Goal: Check status: Check status

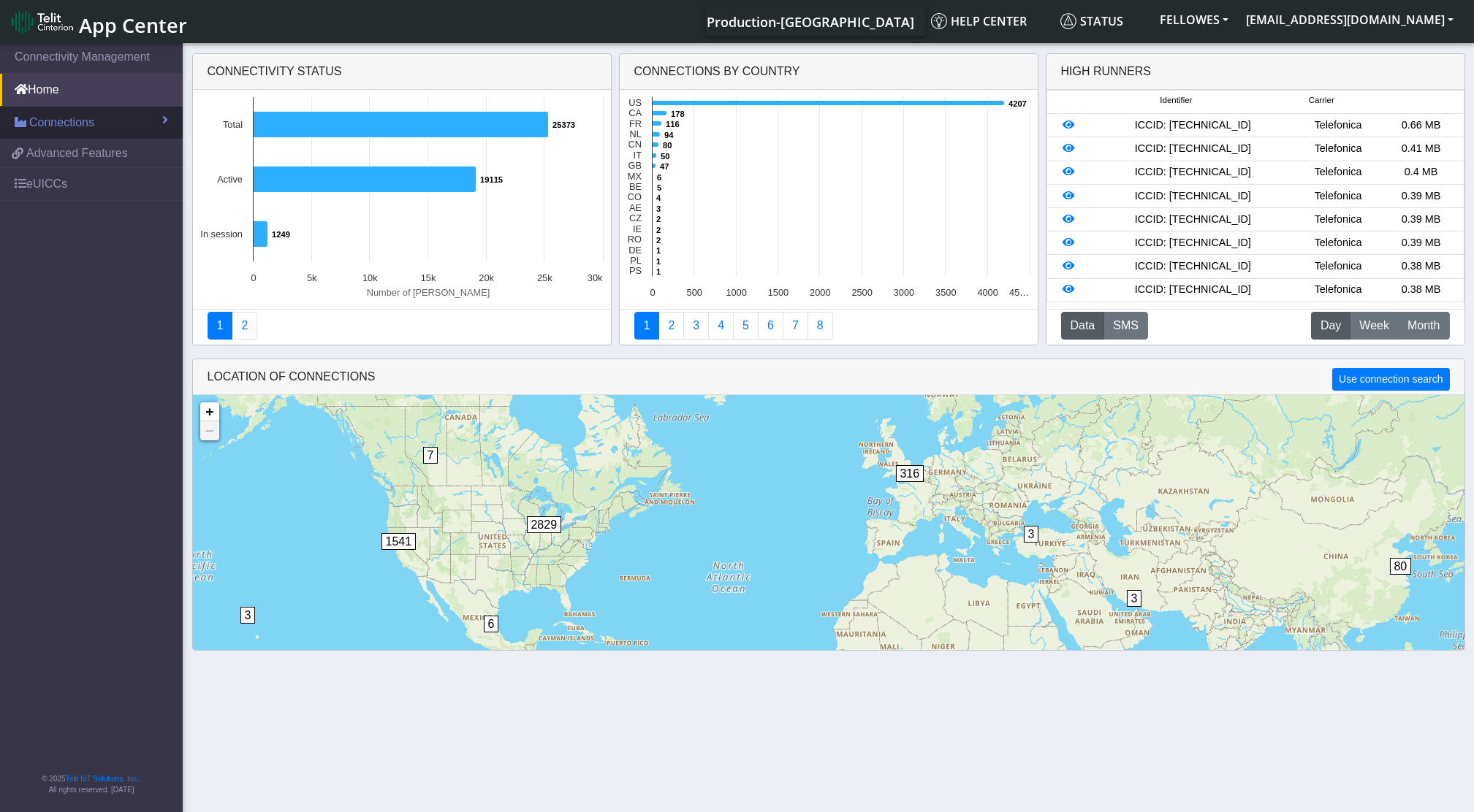
click at [84, 118] on span "Connections" at bounding box center [62, 122] width 65 height 18
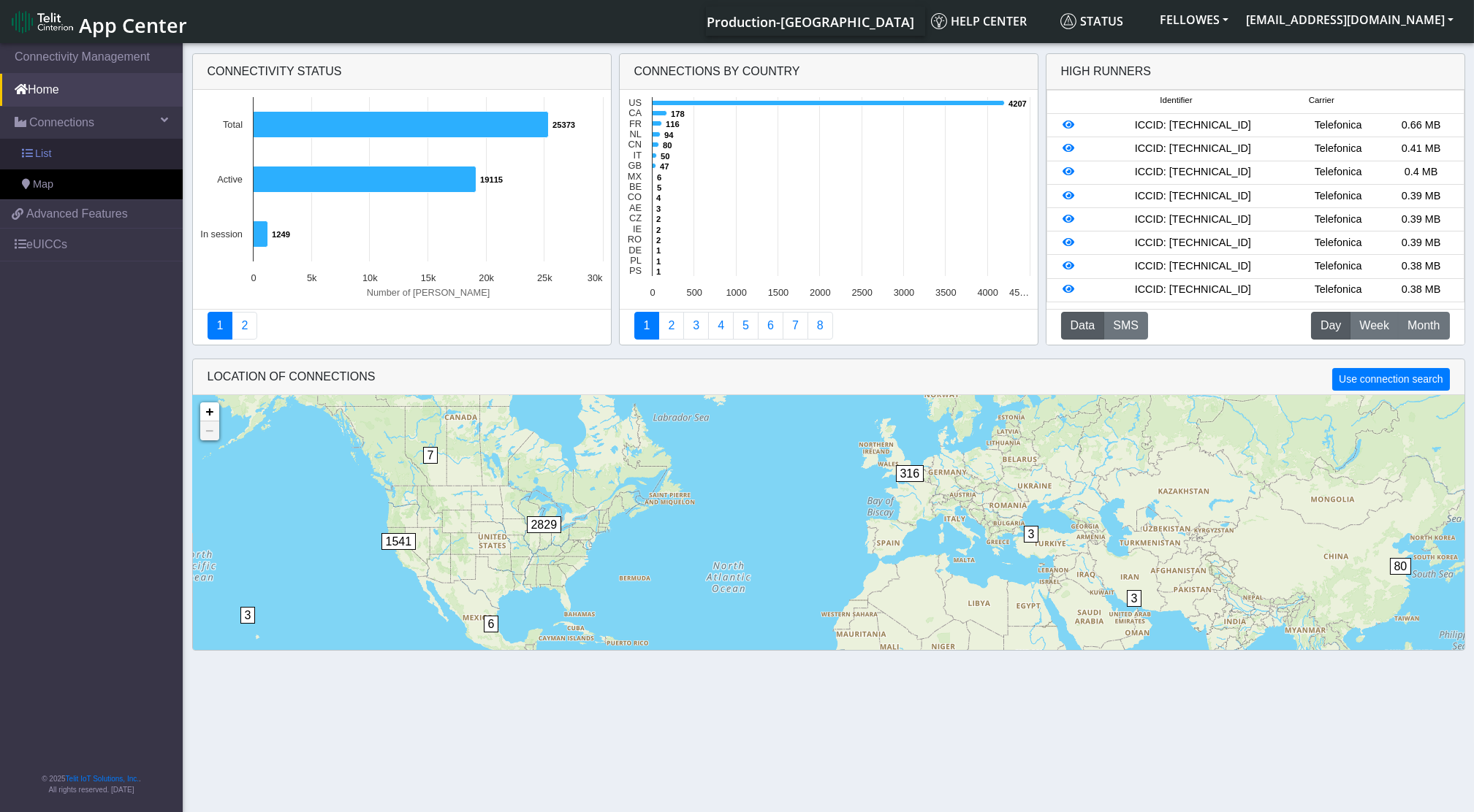
click at [88, 159] on link "List" at bounding box center [91, 154] width 183 height 31
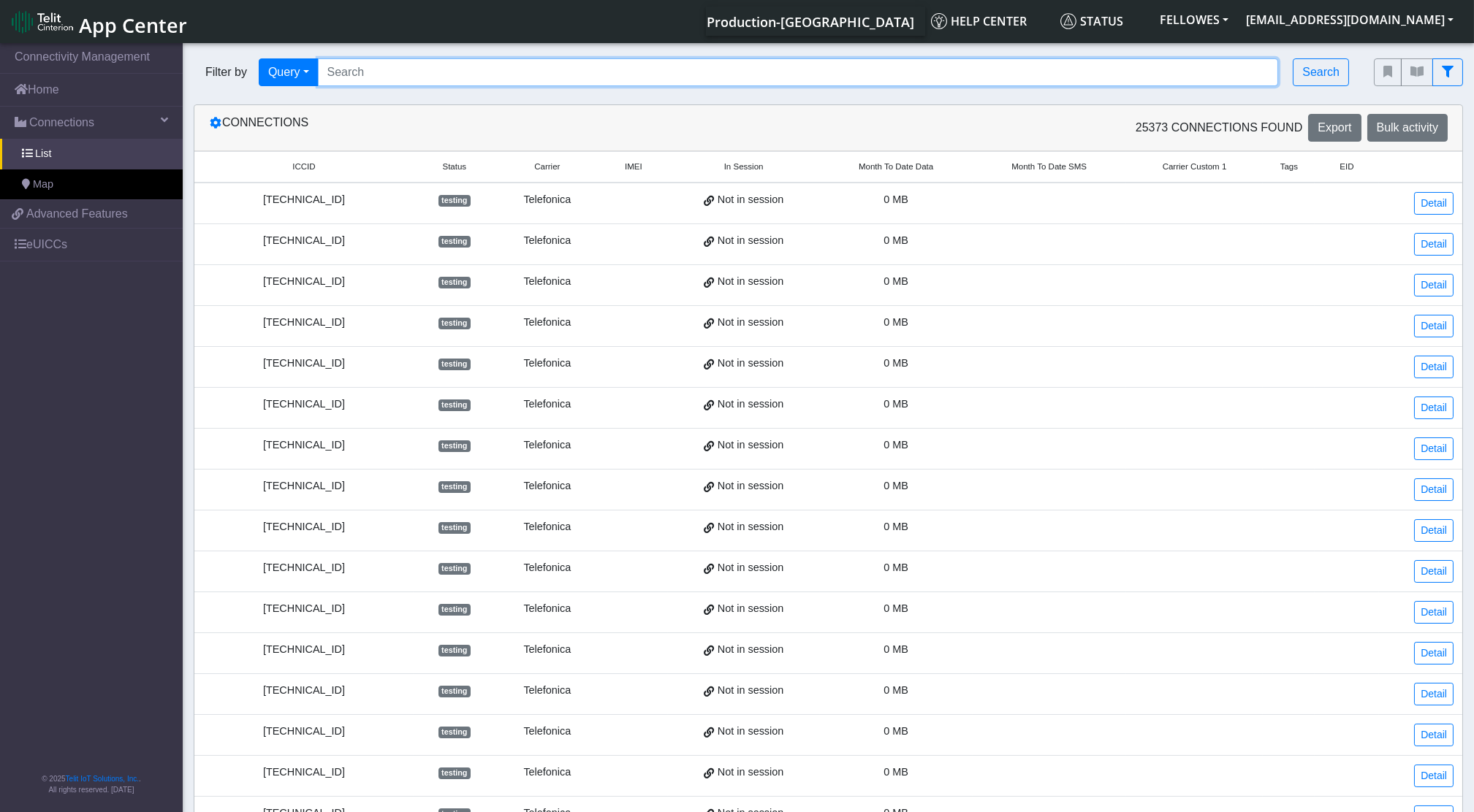
drag, startPoint x: 402, startPoint y: 69, endPoint x: 415, endPoint y: 68, distance: 13.0
click at [407, 68] on input "Search..." at bounding box center [797, 72] width 961 height 28
paste input "353141288003713"
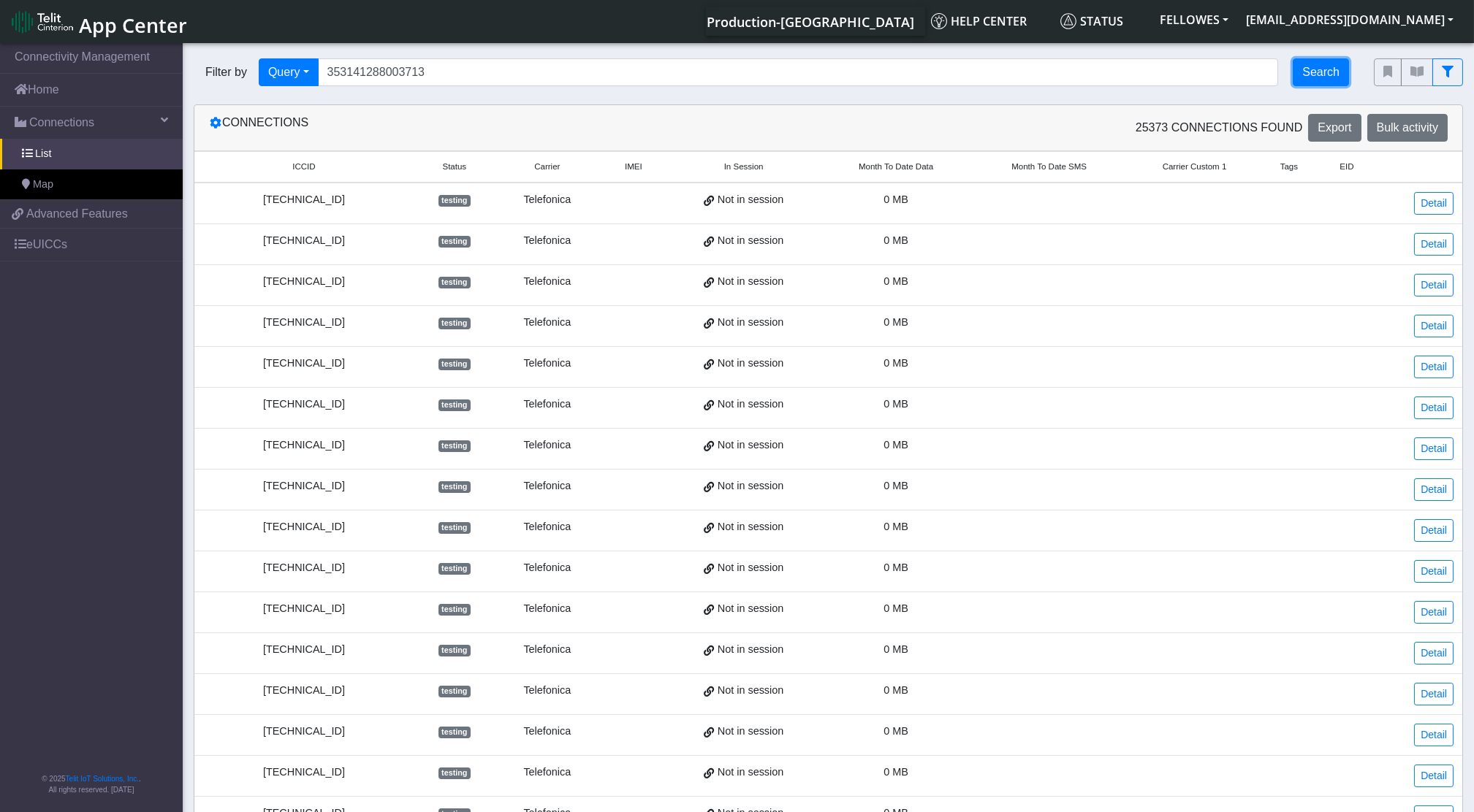
click at [1335, 78] on button "Search" at bounding box center [1320, 72] width 56 height 28
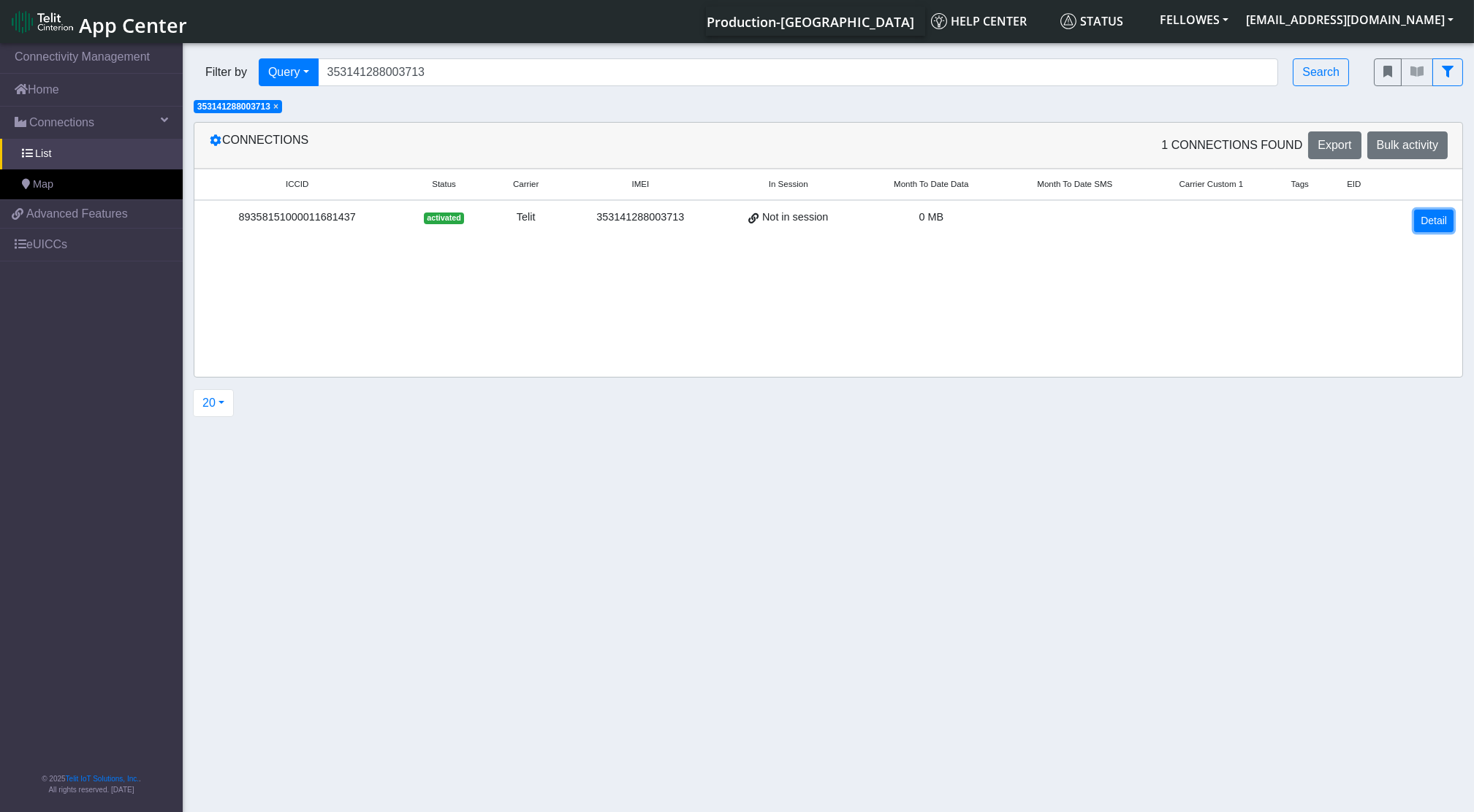
click at [1432, 226] on link "Detail" at bounding box center [1433, 220] width 39 height 22
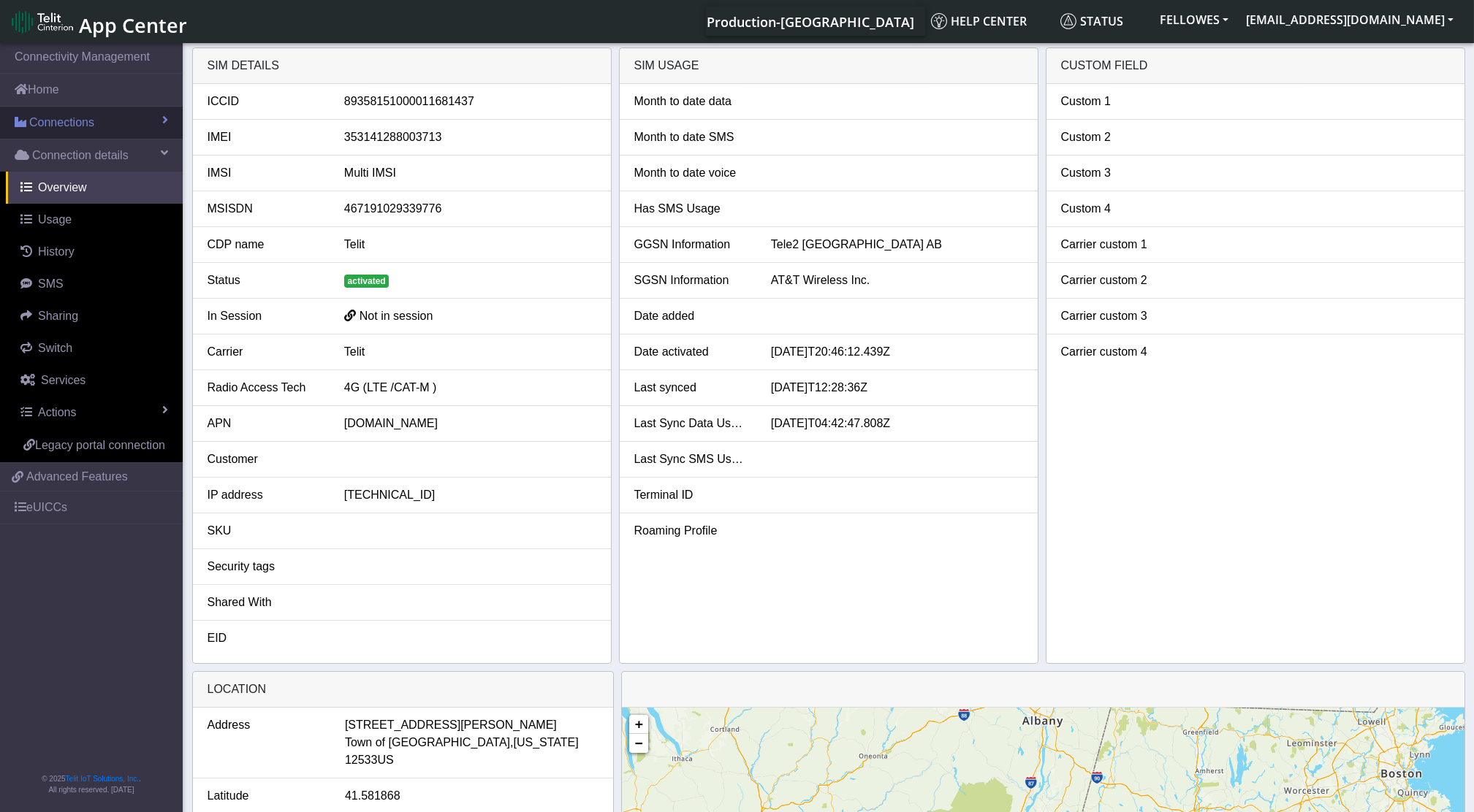
click at [65, 116] on span "Connections" at bounding box center [62, 122] width 65 height 18
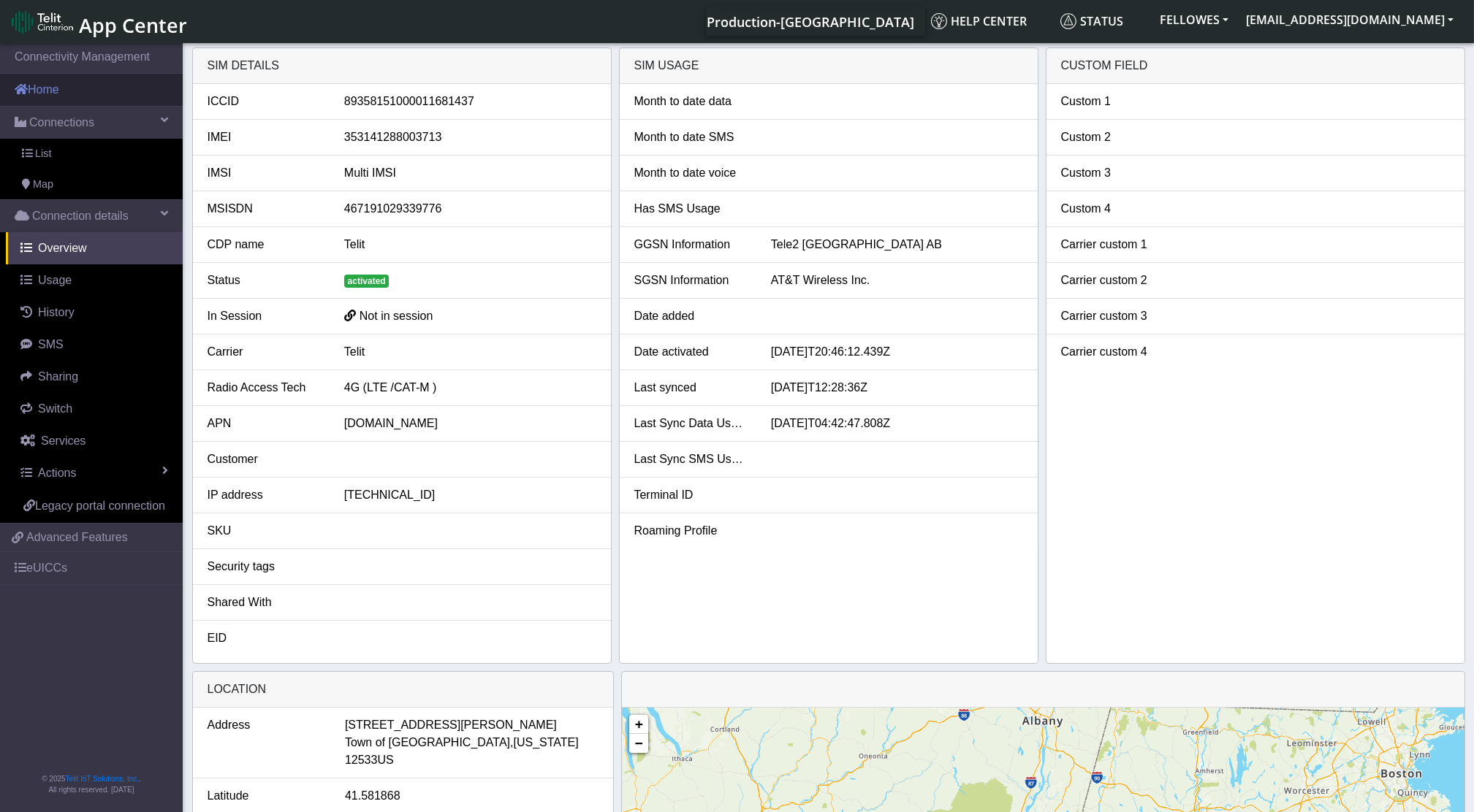
click at [75, 96] on link "Home" at bounding box center [91, 90] width 183 height 32
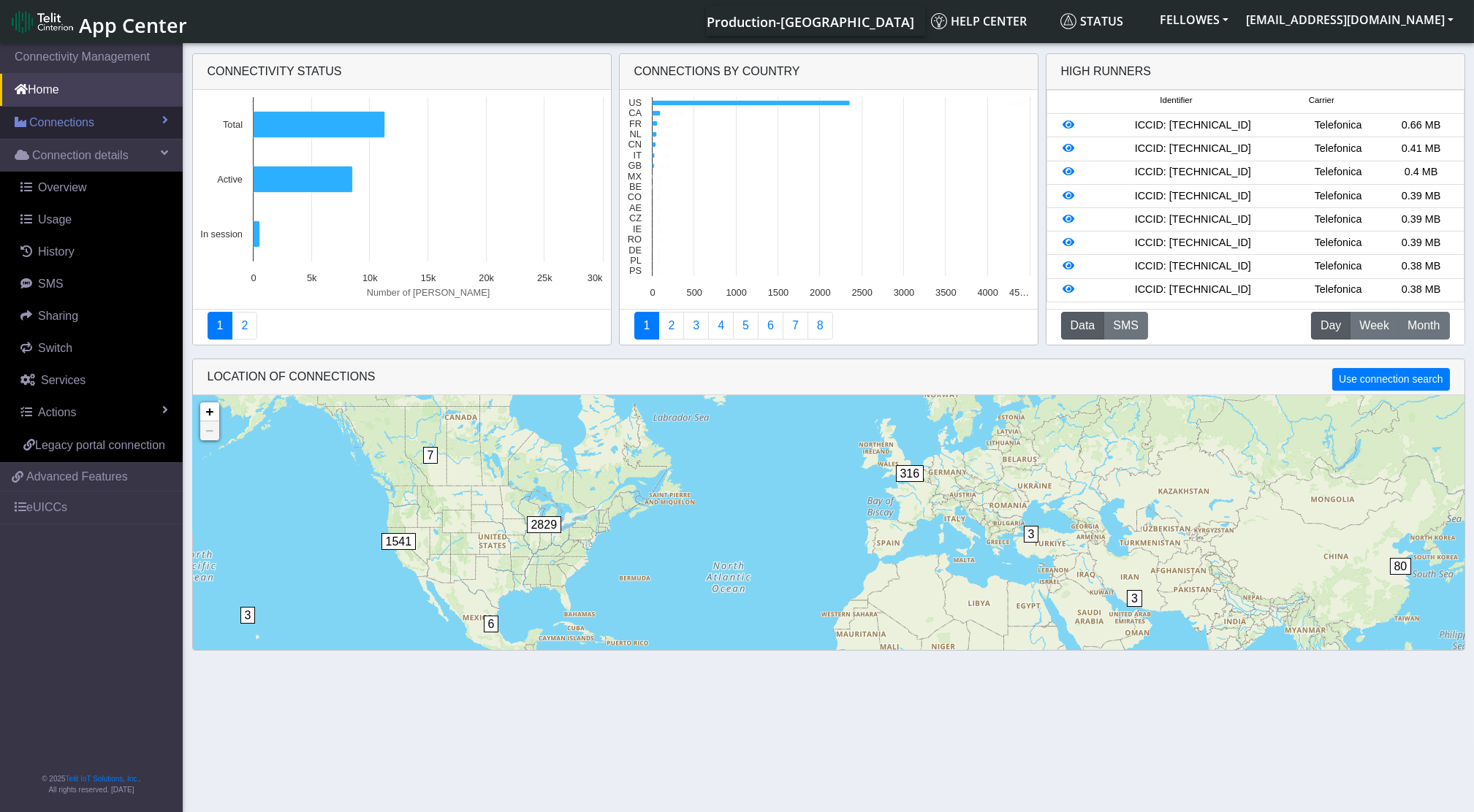
click at [100, 127] on link "Connections" at bounding box center [91, 122] width 183 height 32
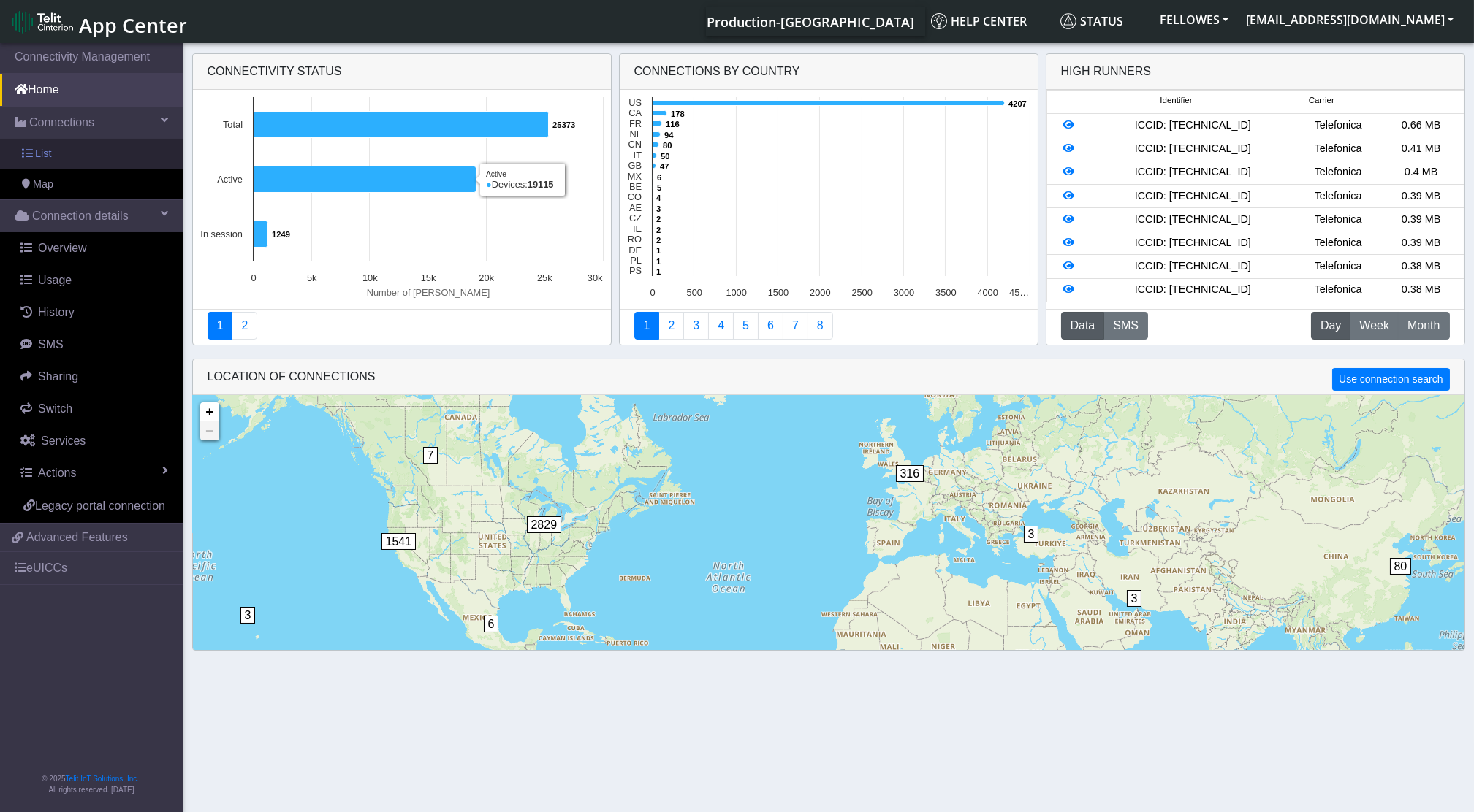
click at [76, 148] on link "List" at bounding box center [91, 154] width 183 height 31
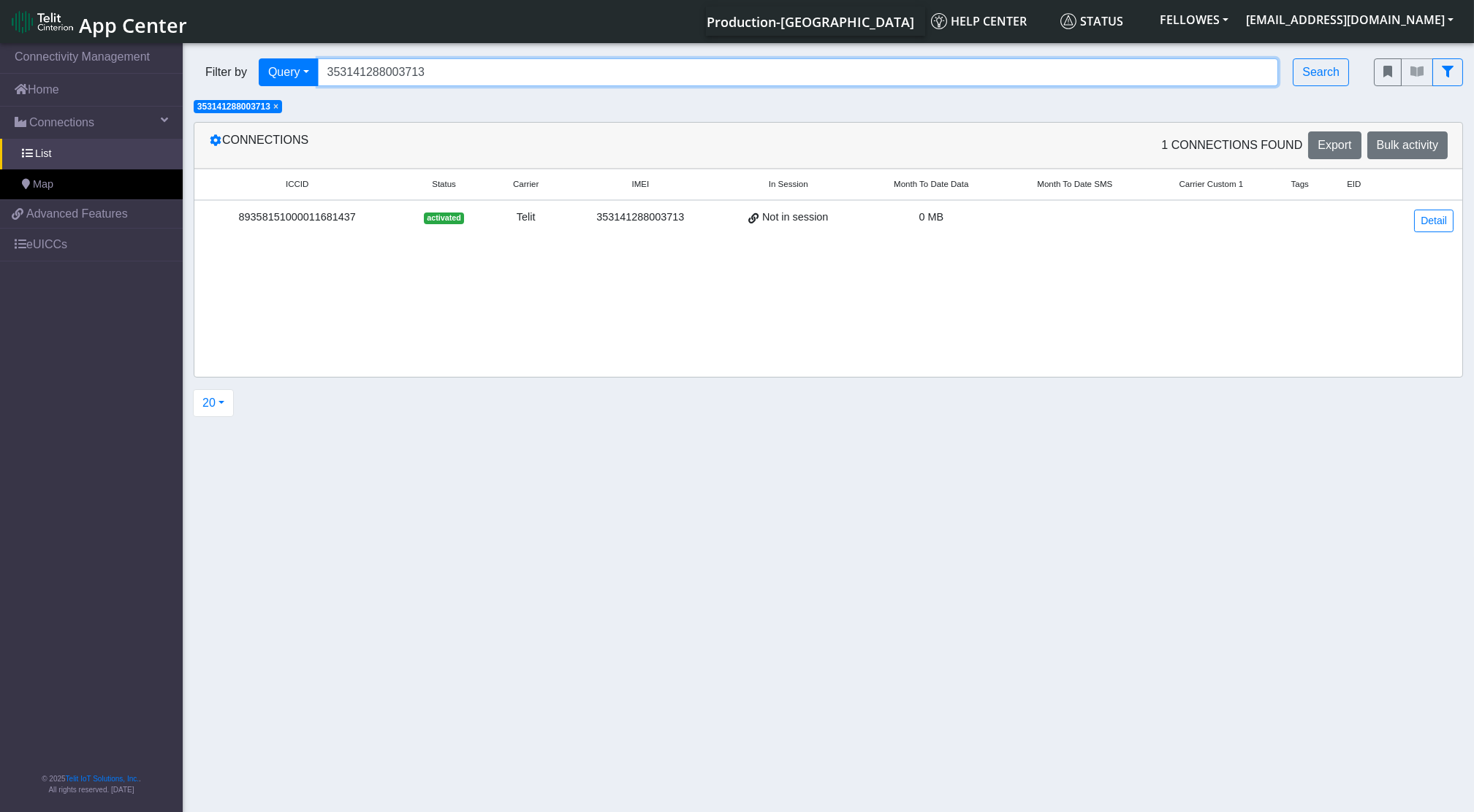
click at [600, 74] on input "353141288003713" at bounding box center [797, 72] width 961 height 28
paste input "3195"
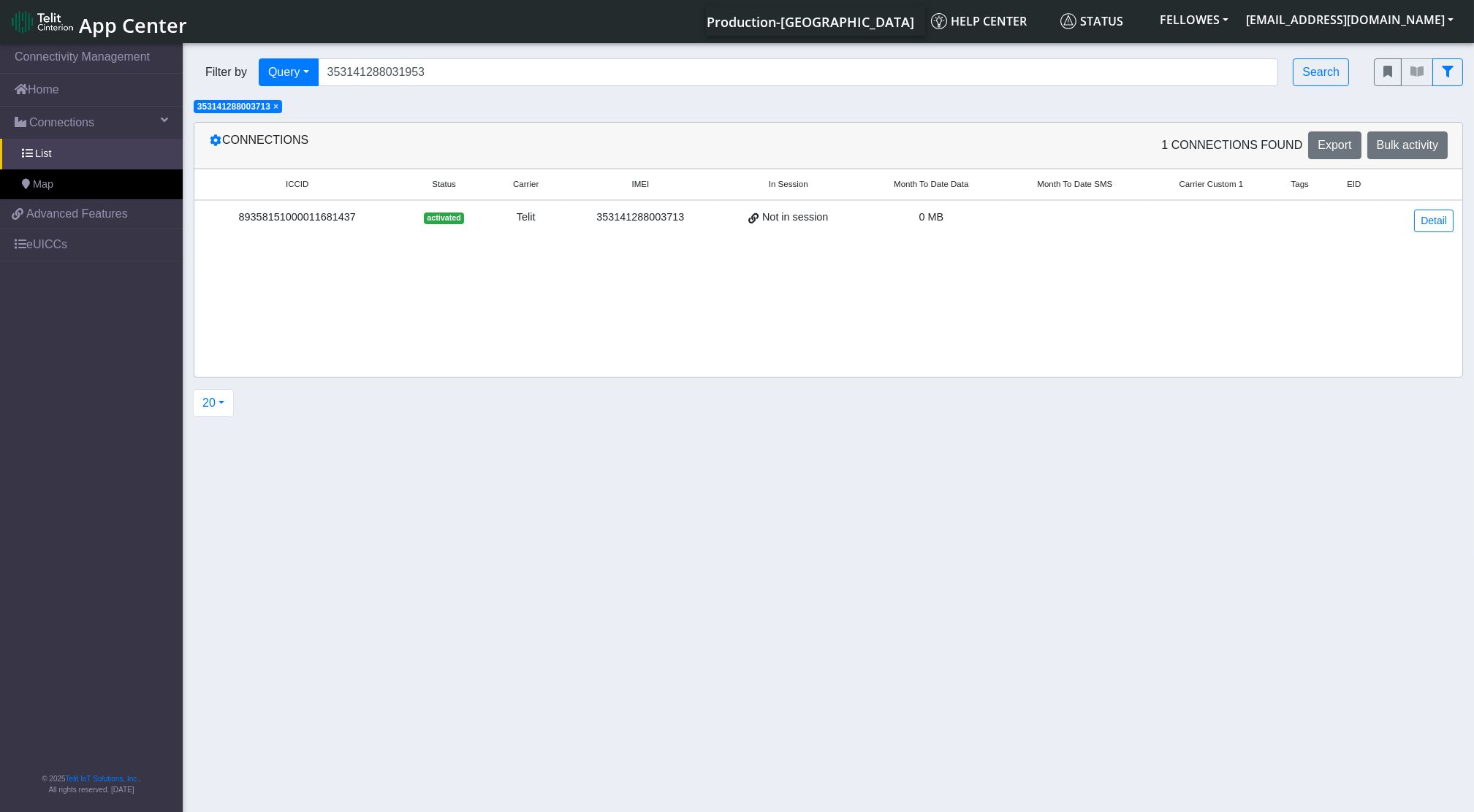
click at [277, 105] on span "×" at bounding box center [276, 106] width 5 height 10
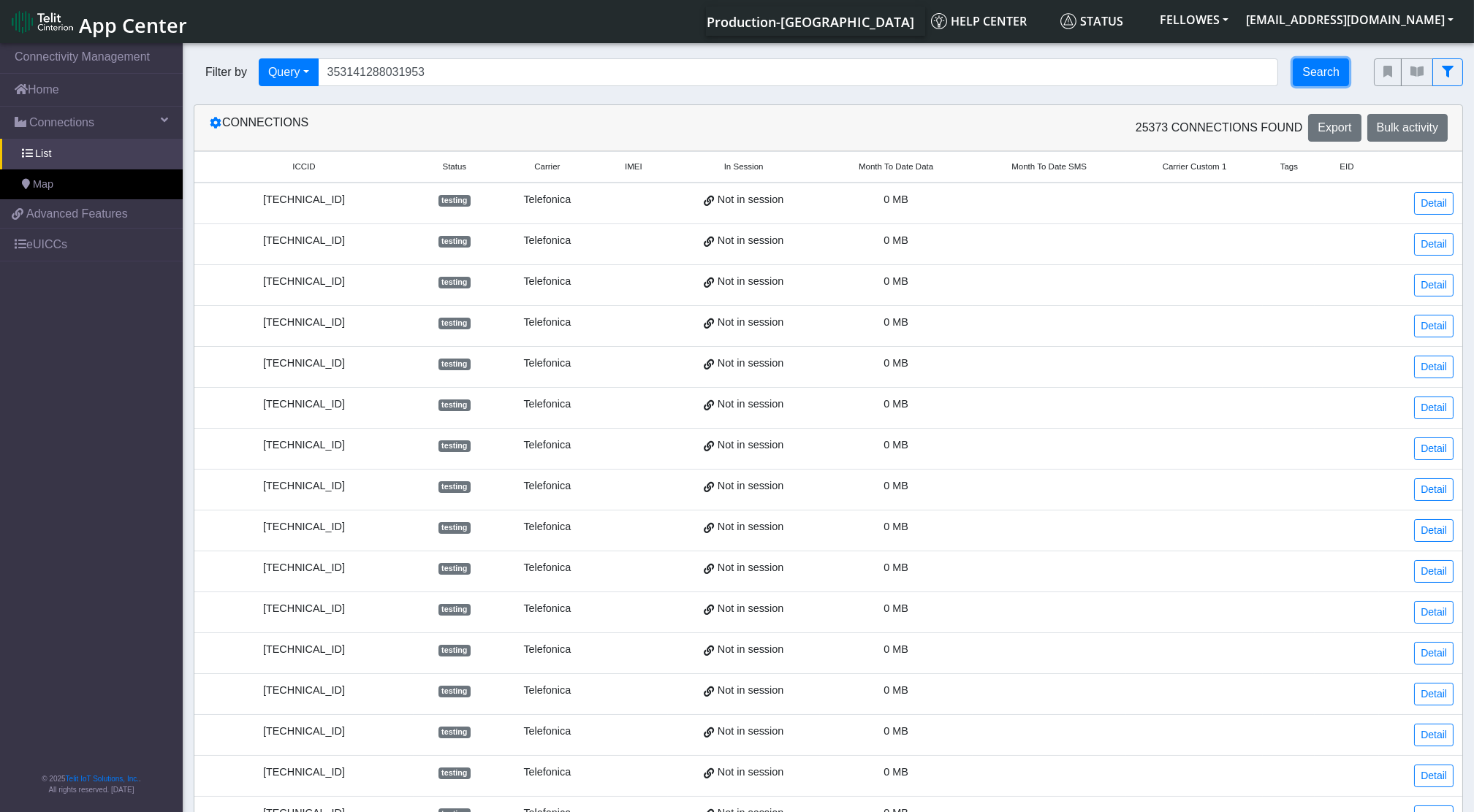
click at [1321, 72] on button "Search" at bounding box center [1320, 72] width 56 height 28
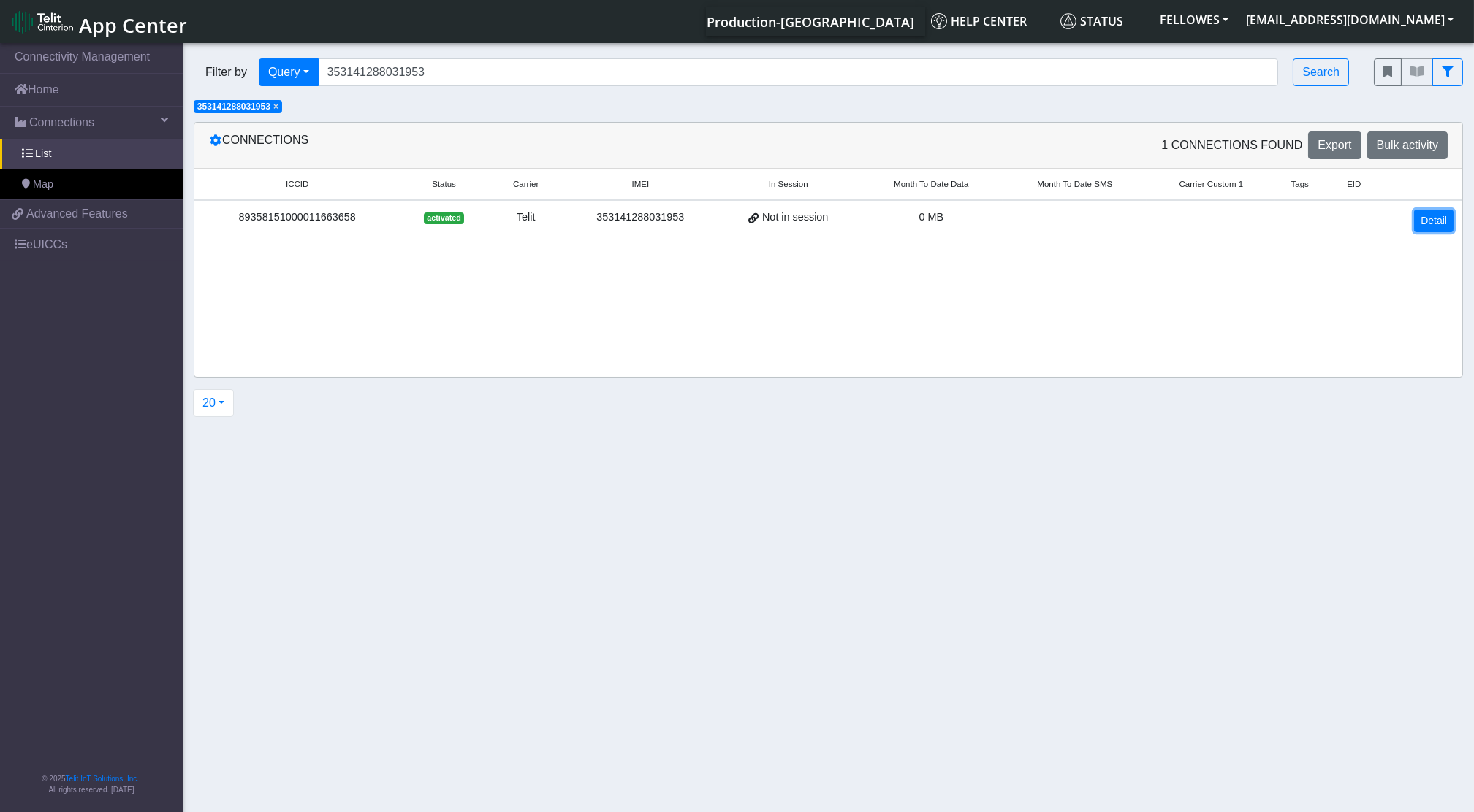
click at [1439, 218] on link "Detail" at bounding box center [1433, 220] width 39 height 22
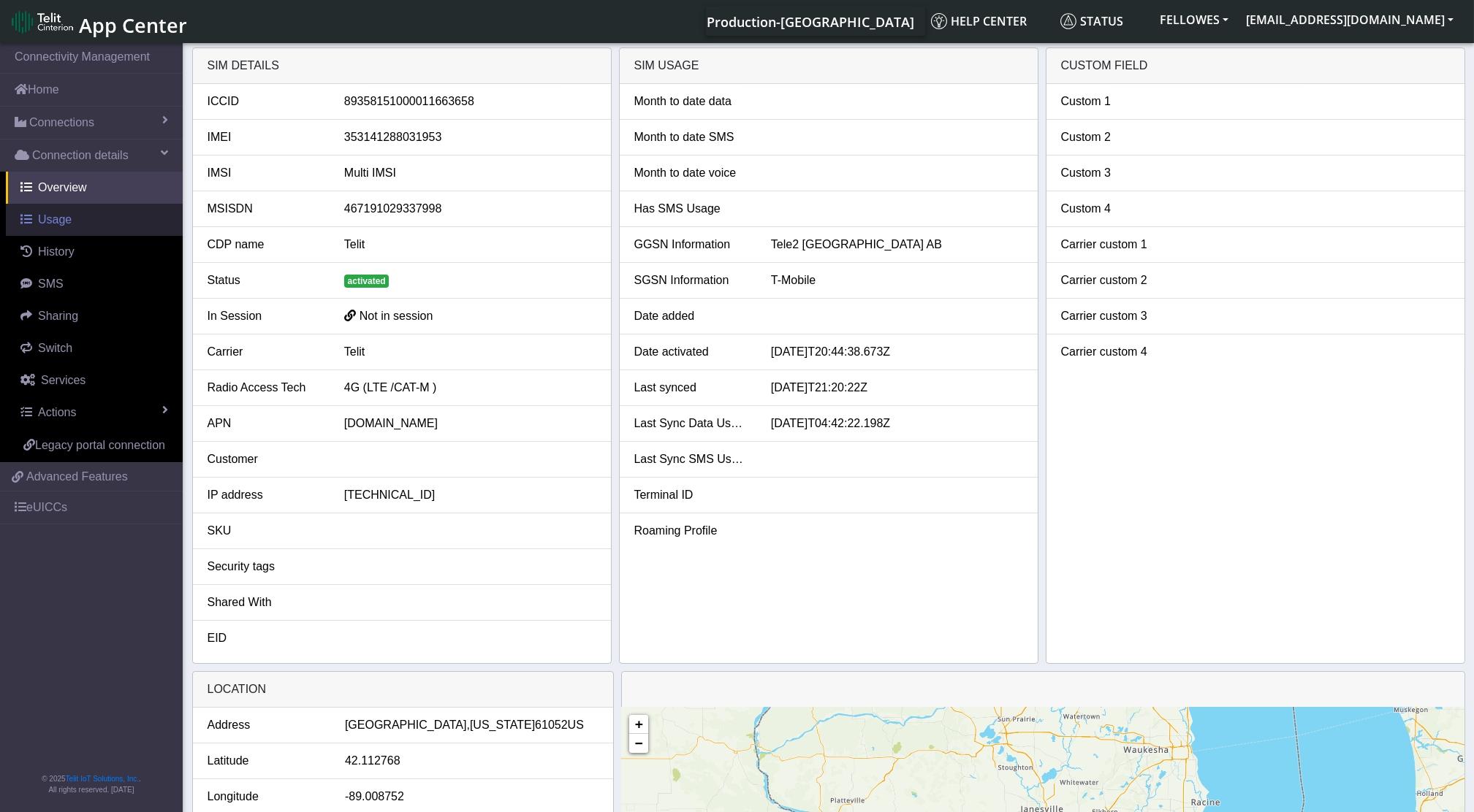
click at [85, 223] on link "Usage" at bounding box center [94, 220] width 176 height 32
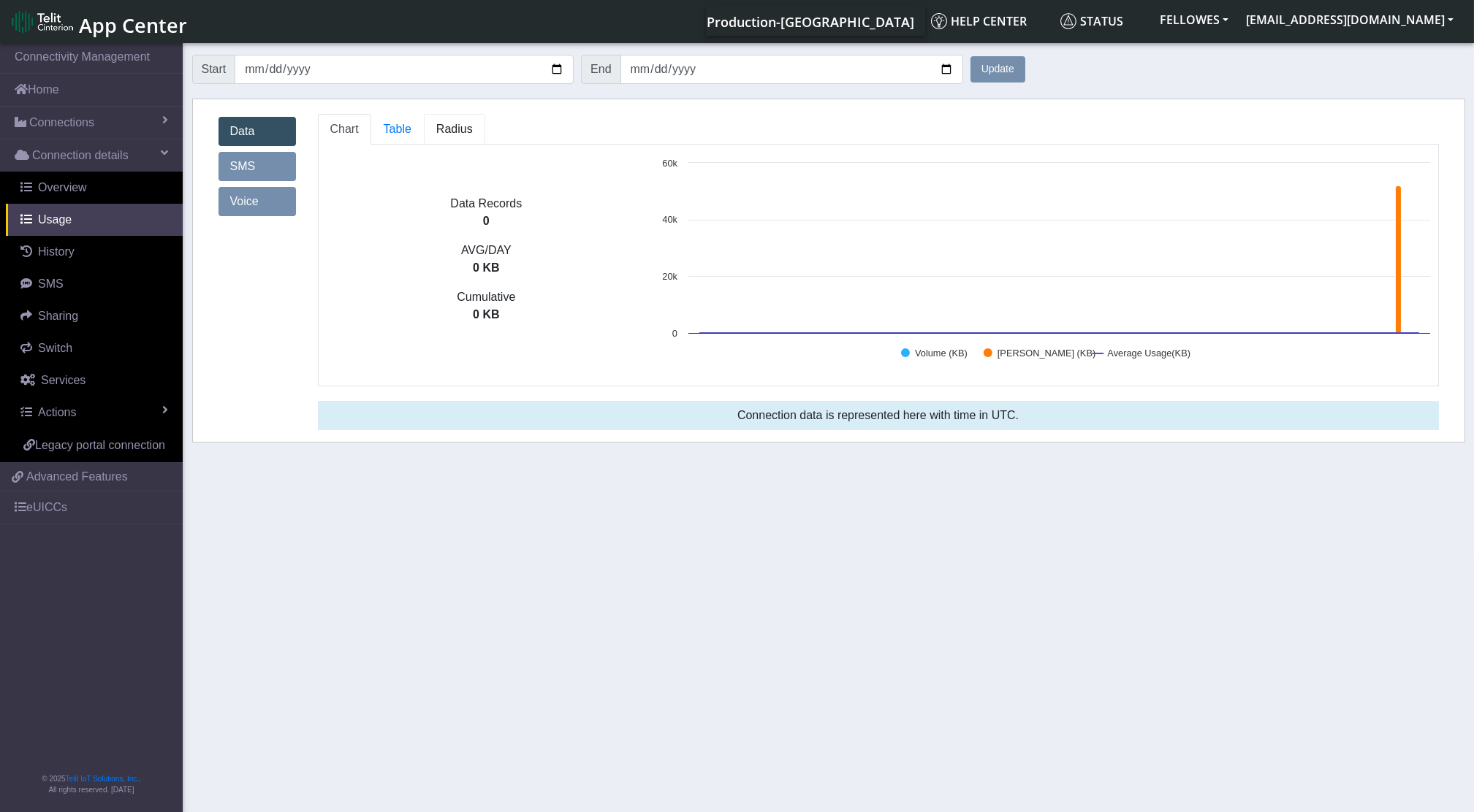
click at [411, 133] on span "Radius" at bounding box center [398, 129] width 28 height 12
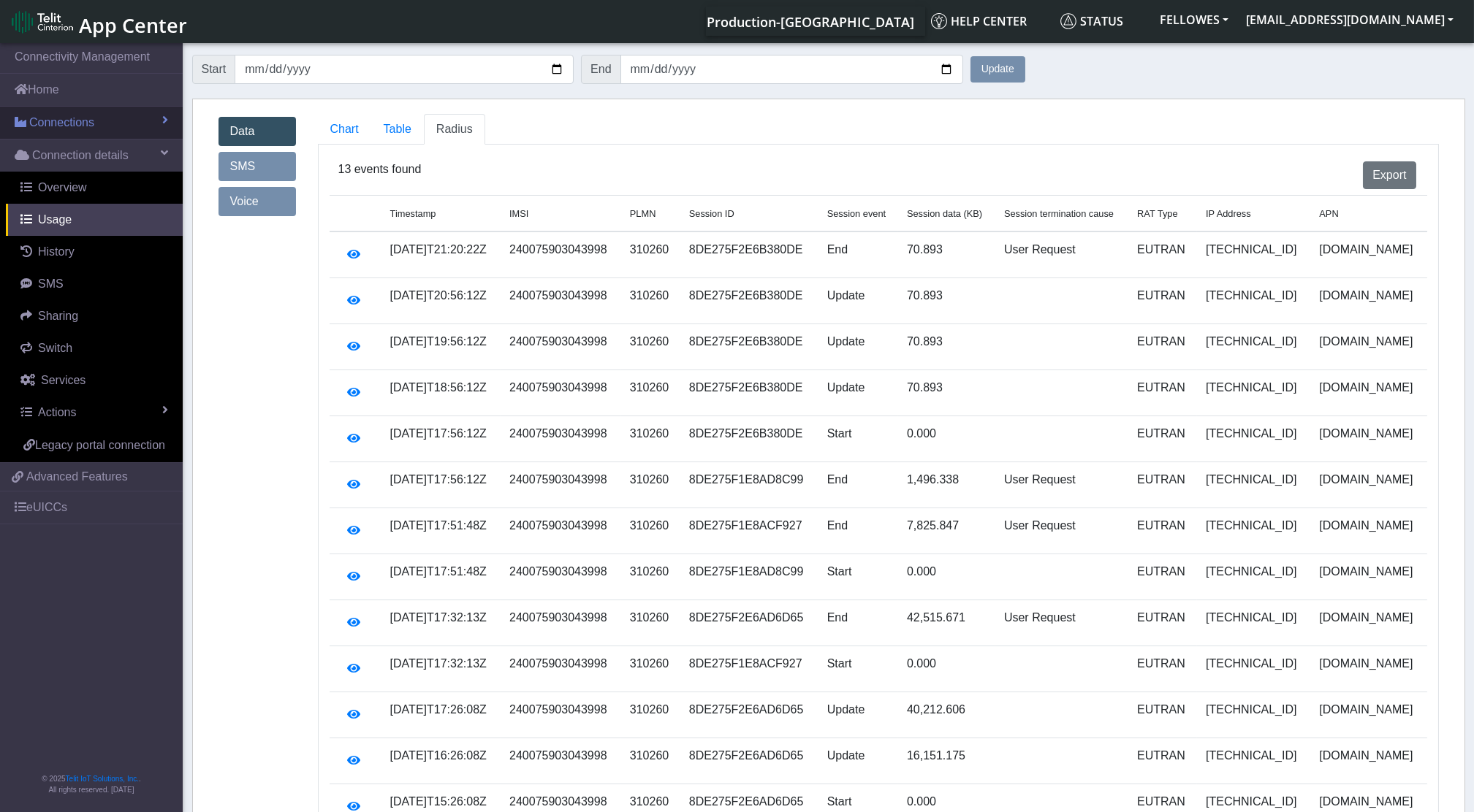
click at [79, 120] on span "Connections" at bounding box center [62, 122] width 65 height 18
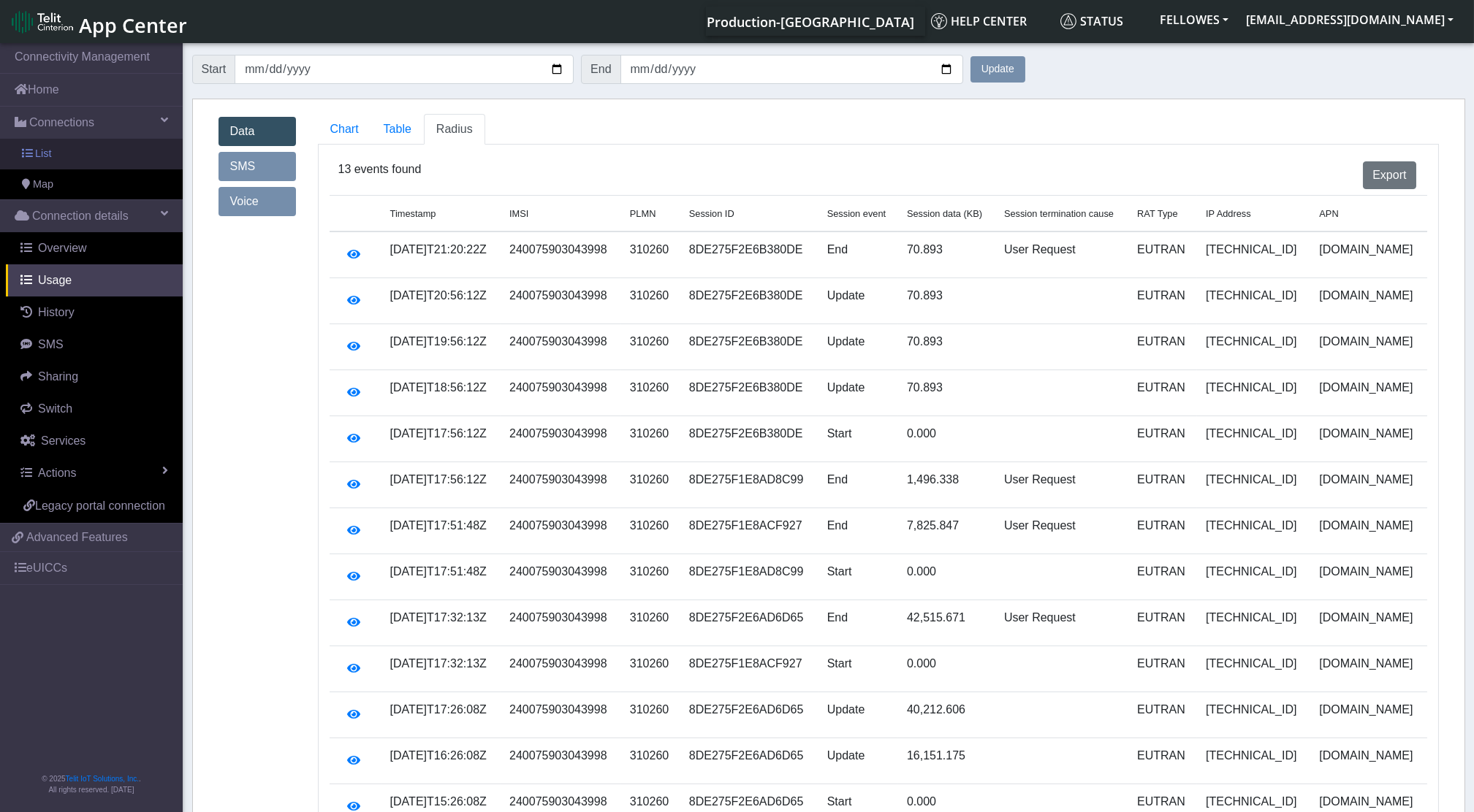
click at [108, 154] on link "List" at bounding box center [91, 154] width 183 height 31
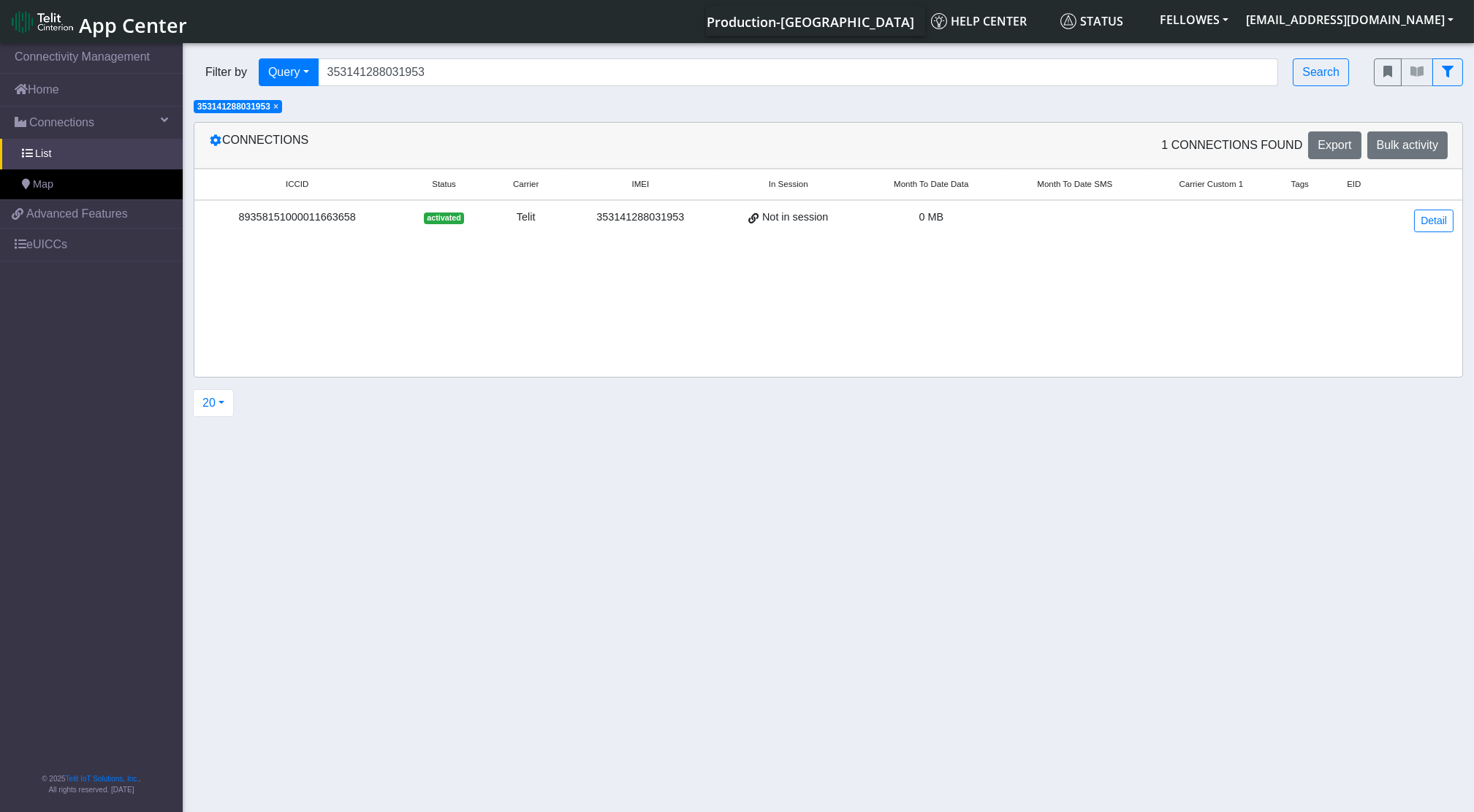
click at [278, 112] on span "×" at bounding box center [276, 106] width 5 height 10
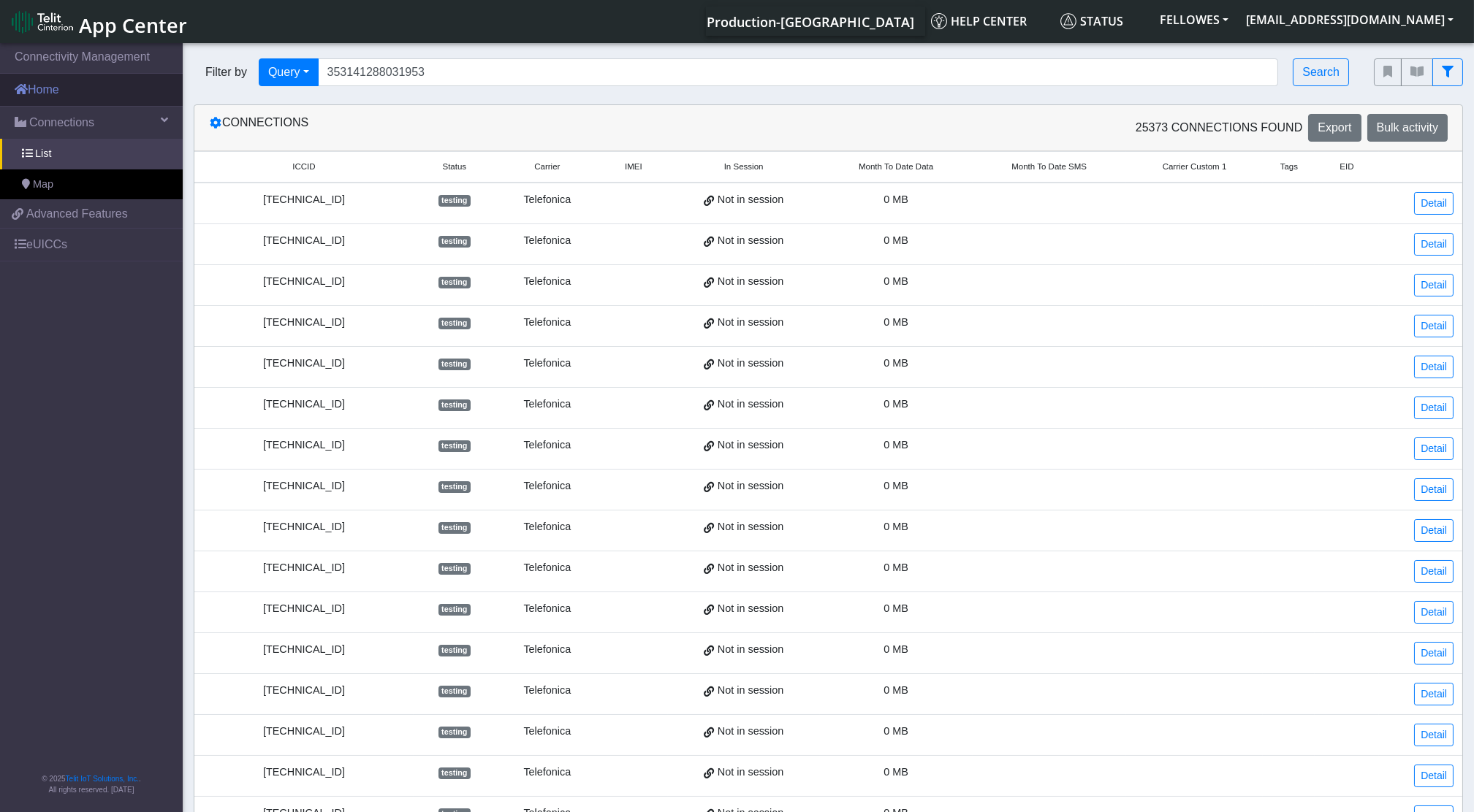
click at [101, 96] on link "Home" at bounding box center [91, 90] width 183 height 32
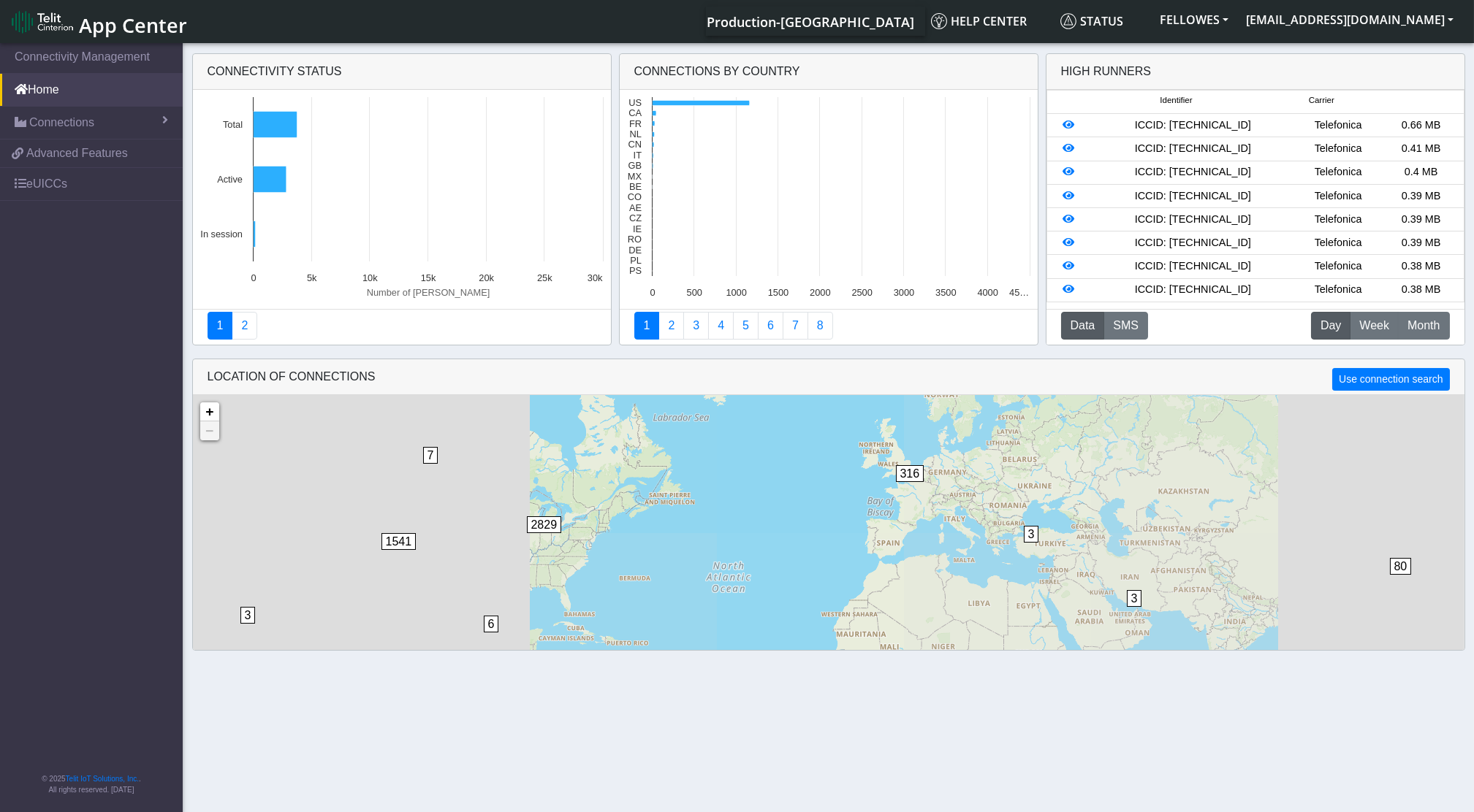
click at [119, 119] on section "Connectivity Management Home Connections List Map eacec43107404ac4016953376feaf…" at bounding box center [737, 428] width 1474 height 777
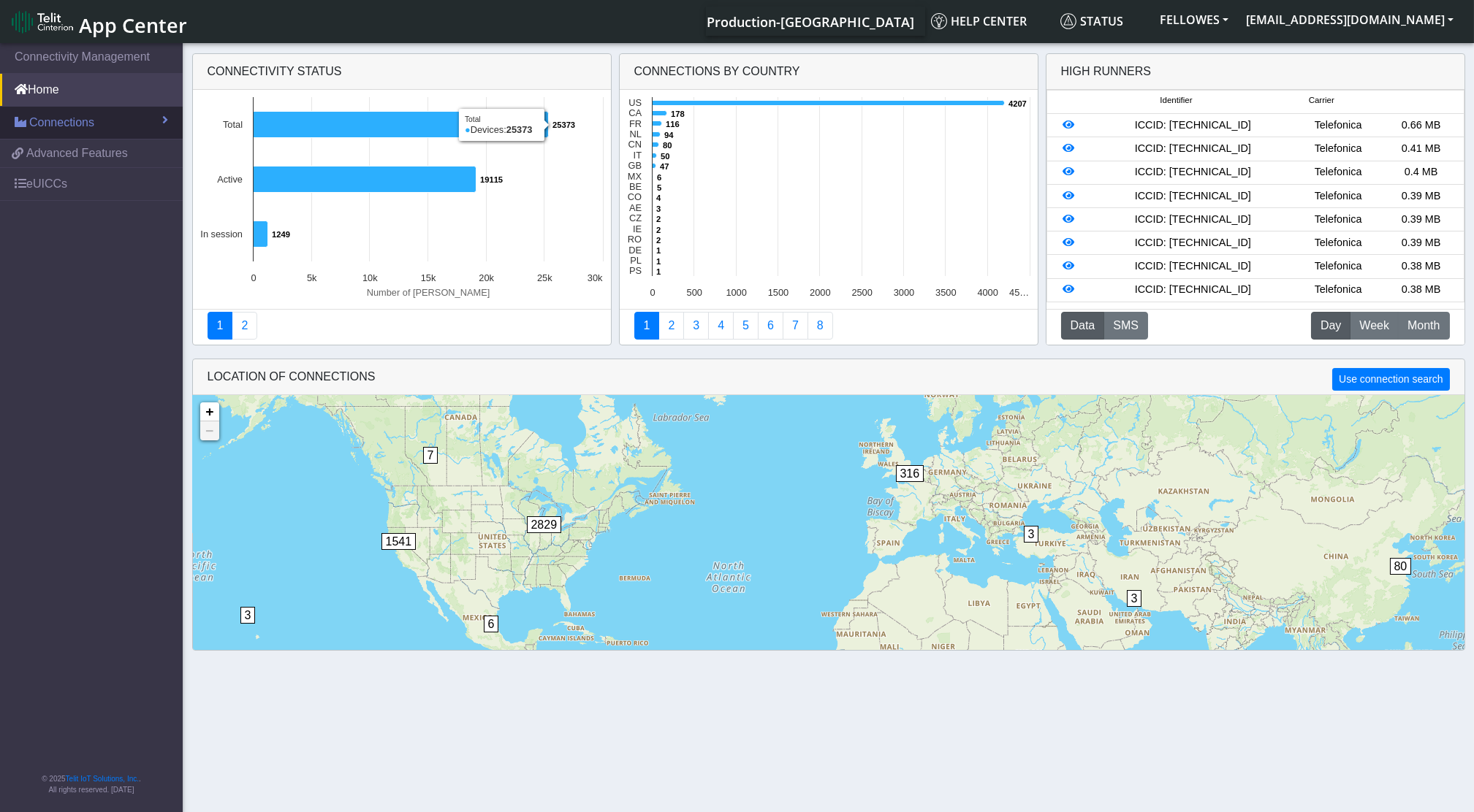
click at [84, 115] on span "Connections" at bounding box center [62, 122] width 65 height 18
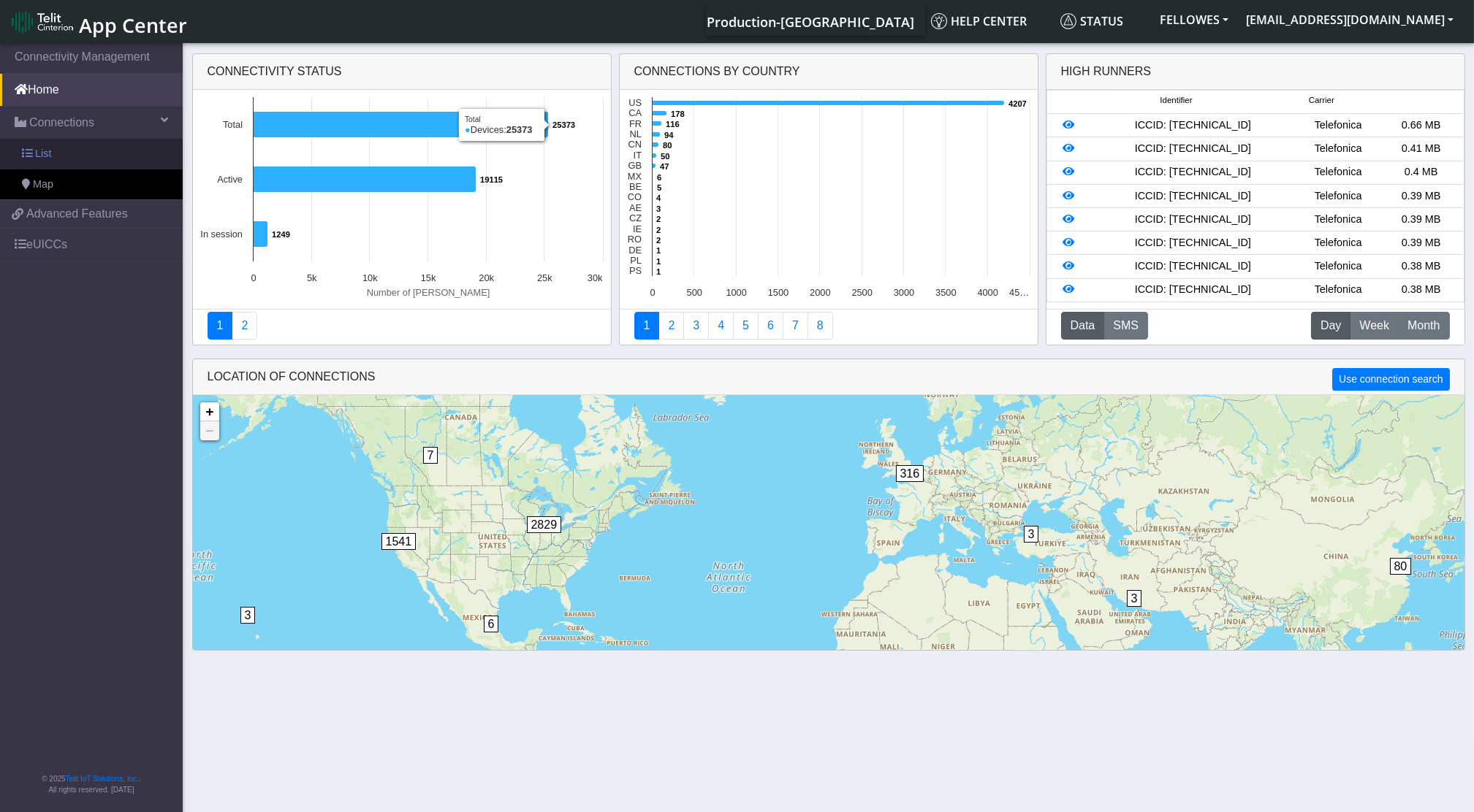
click at [97, 163] on link "List" at bounding box center [91, 154] width 183 height 31
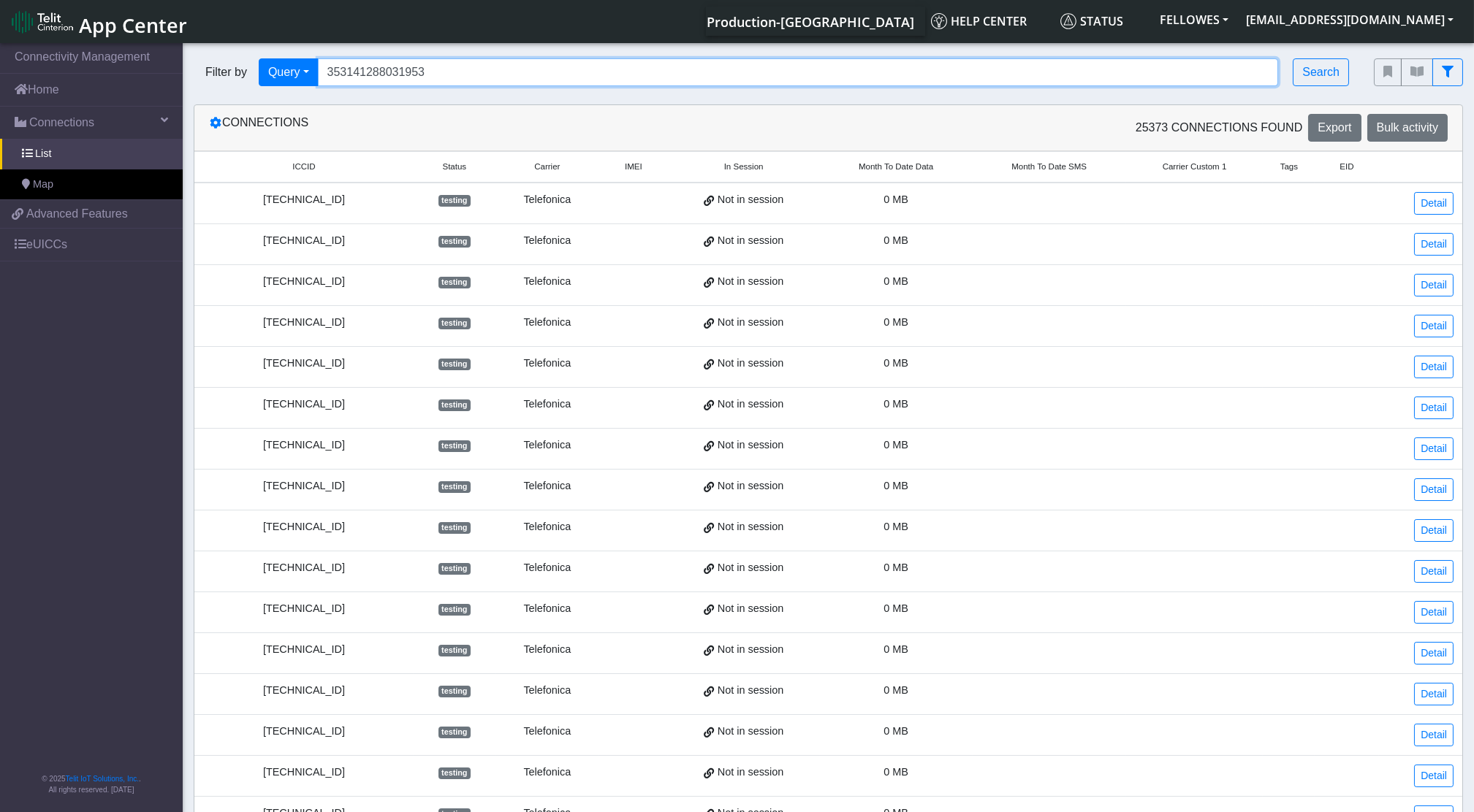
click at [462, 76] on input "353141288031953" at bounding box center [797, 72] width 961 height 28
paste input "086"
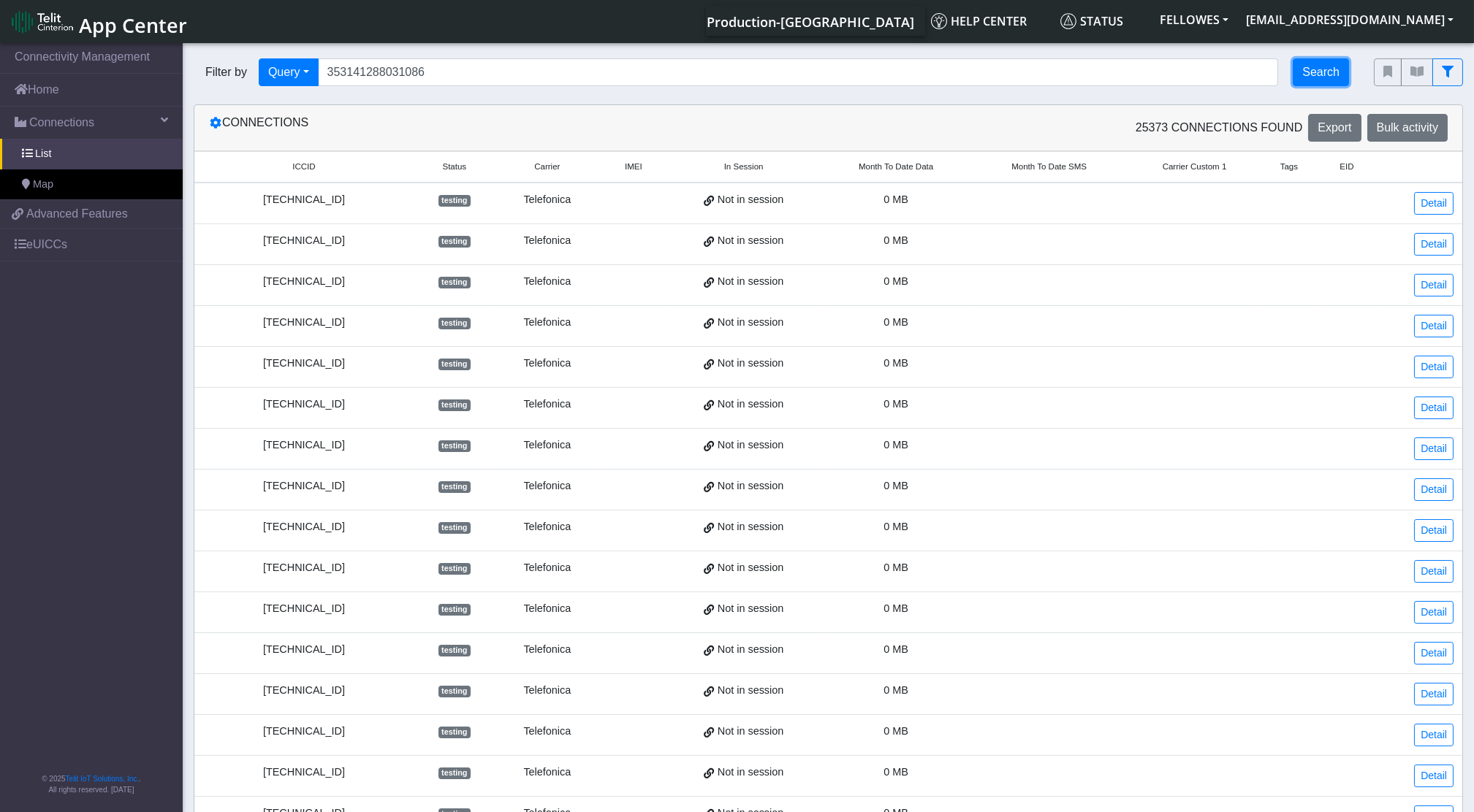
click at [1328, 73] on button "Search" at bounding box center [1320, 72] width 56 height 28
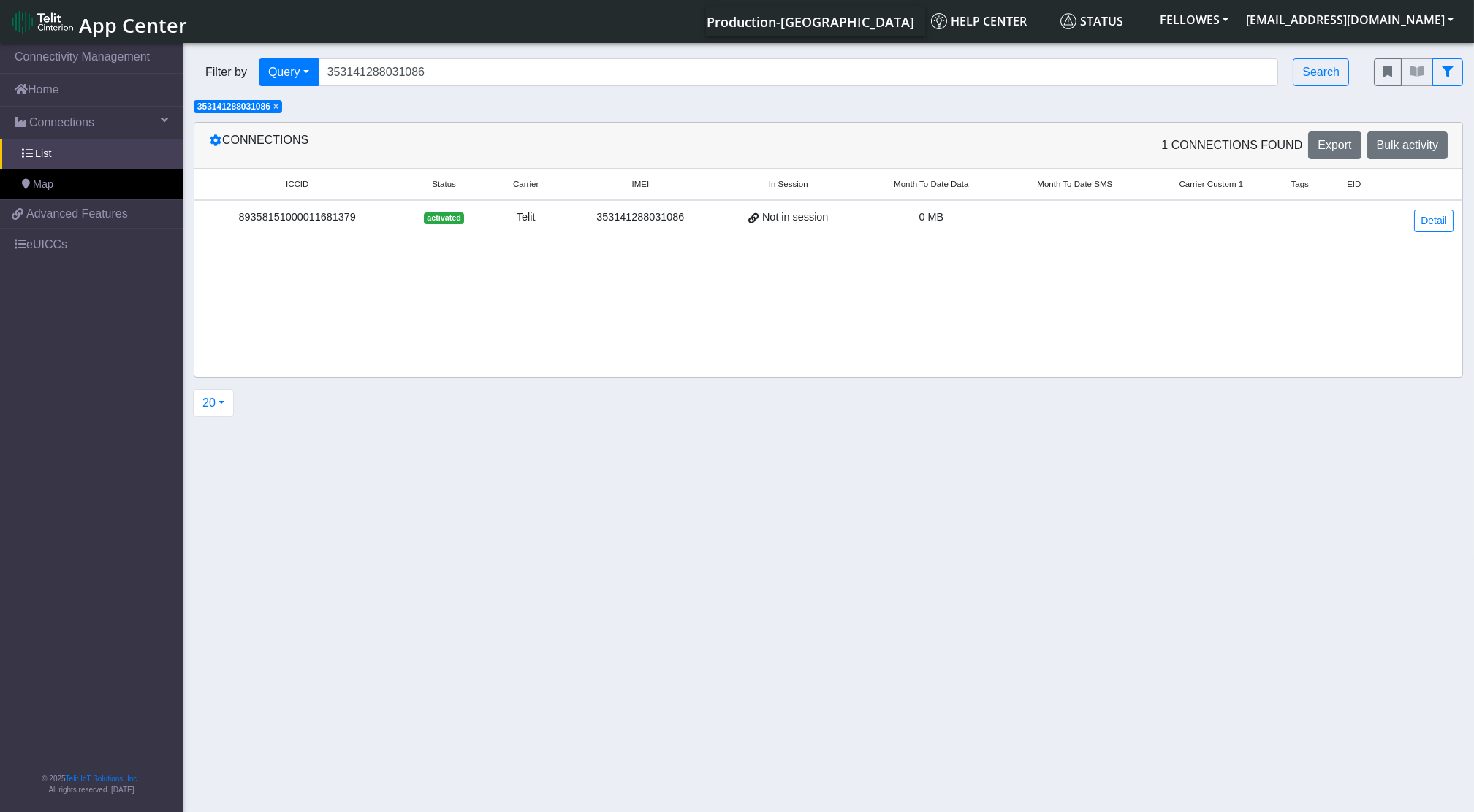
click at [1453, 219] on td "Detail" at bounding box center [1422, 220] width 78 height 41
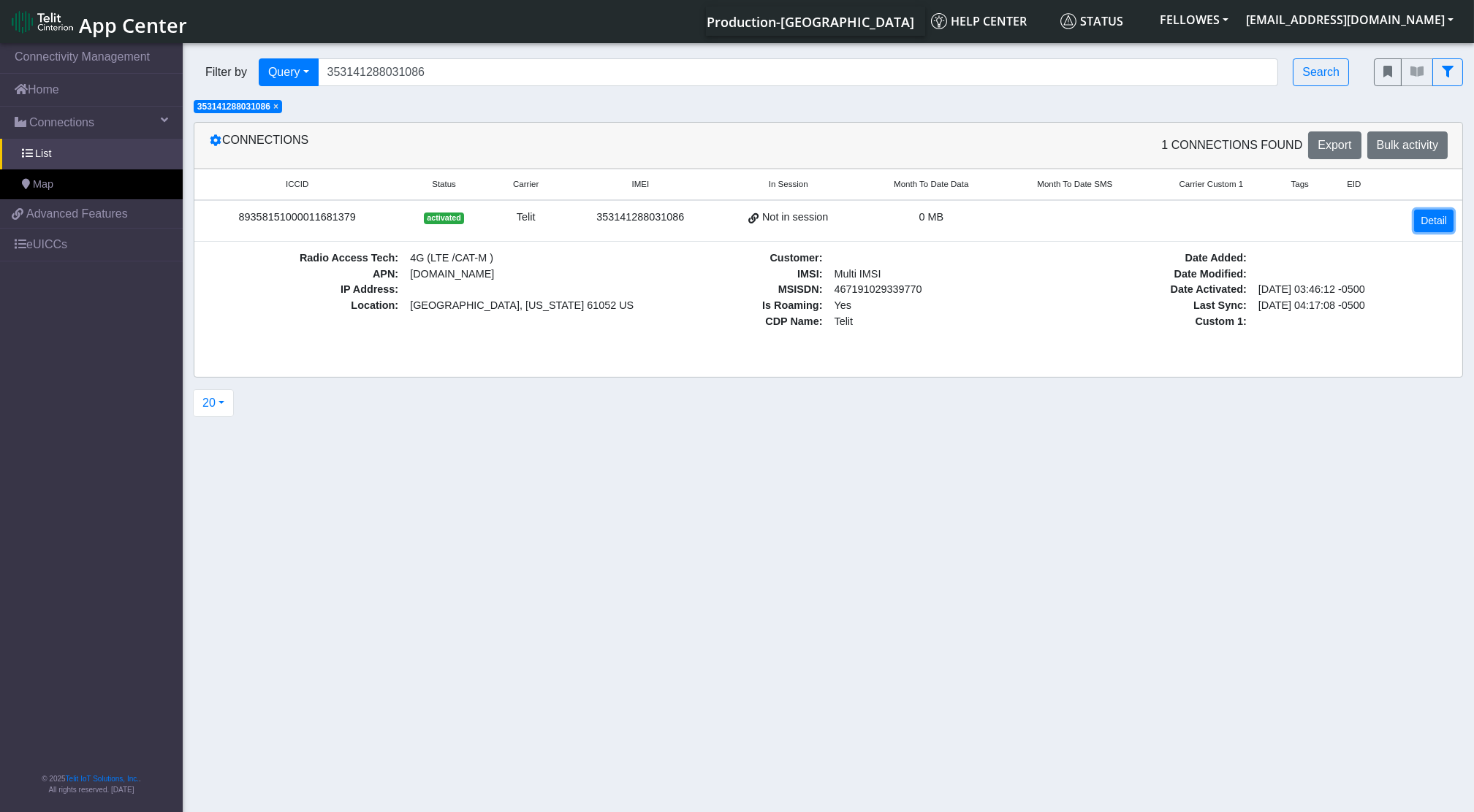
click at [1438, 220] on link "Detail" at bounding box center [1433, 220] width 39 height 22
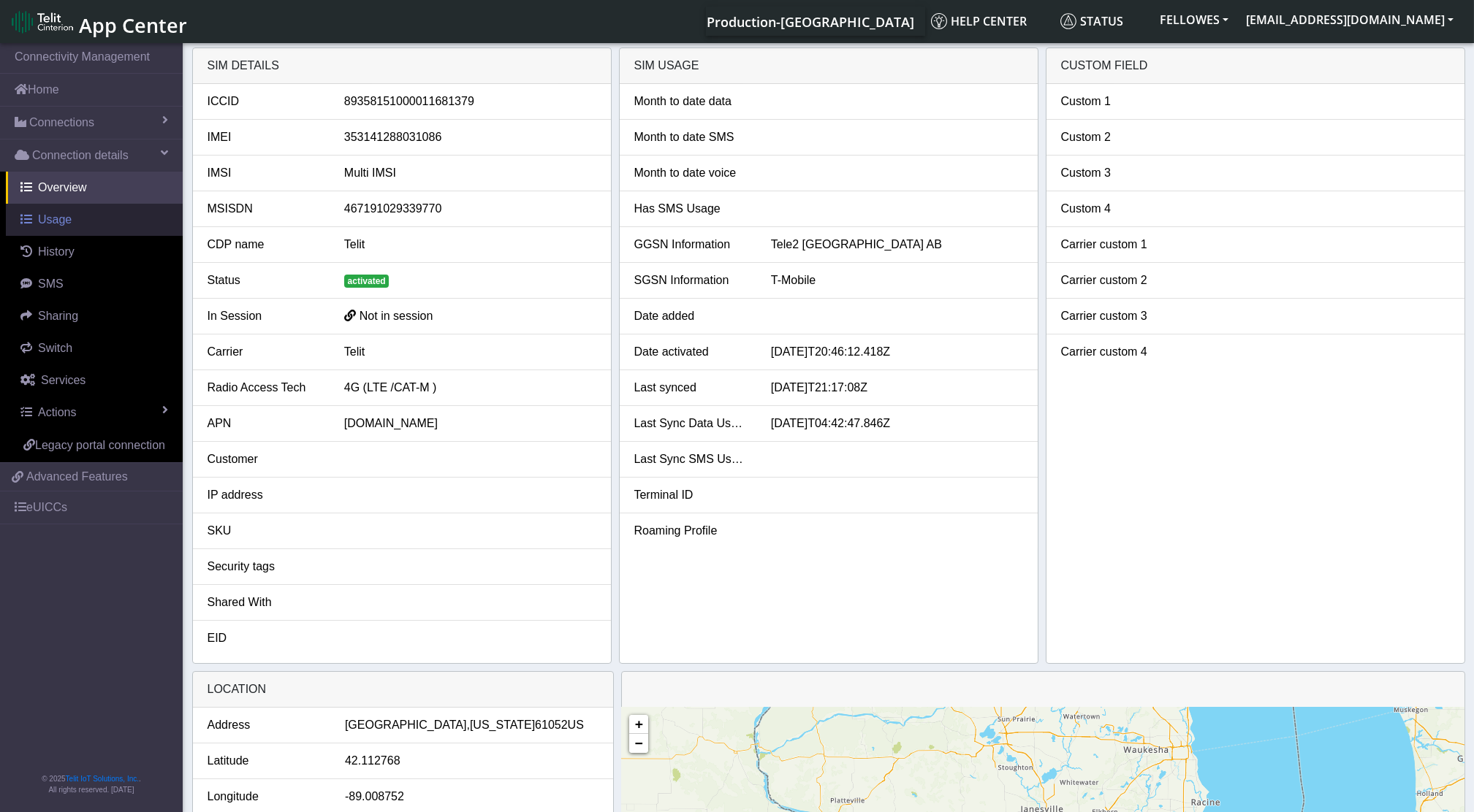
click at [65, 217] on span "Usage" at bounding box center [55, 220] width 34 height 12
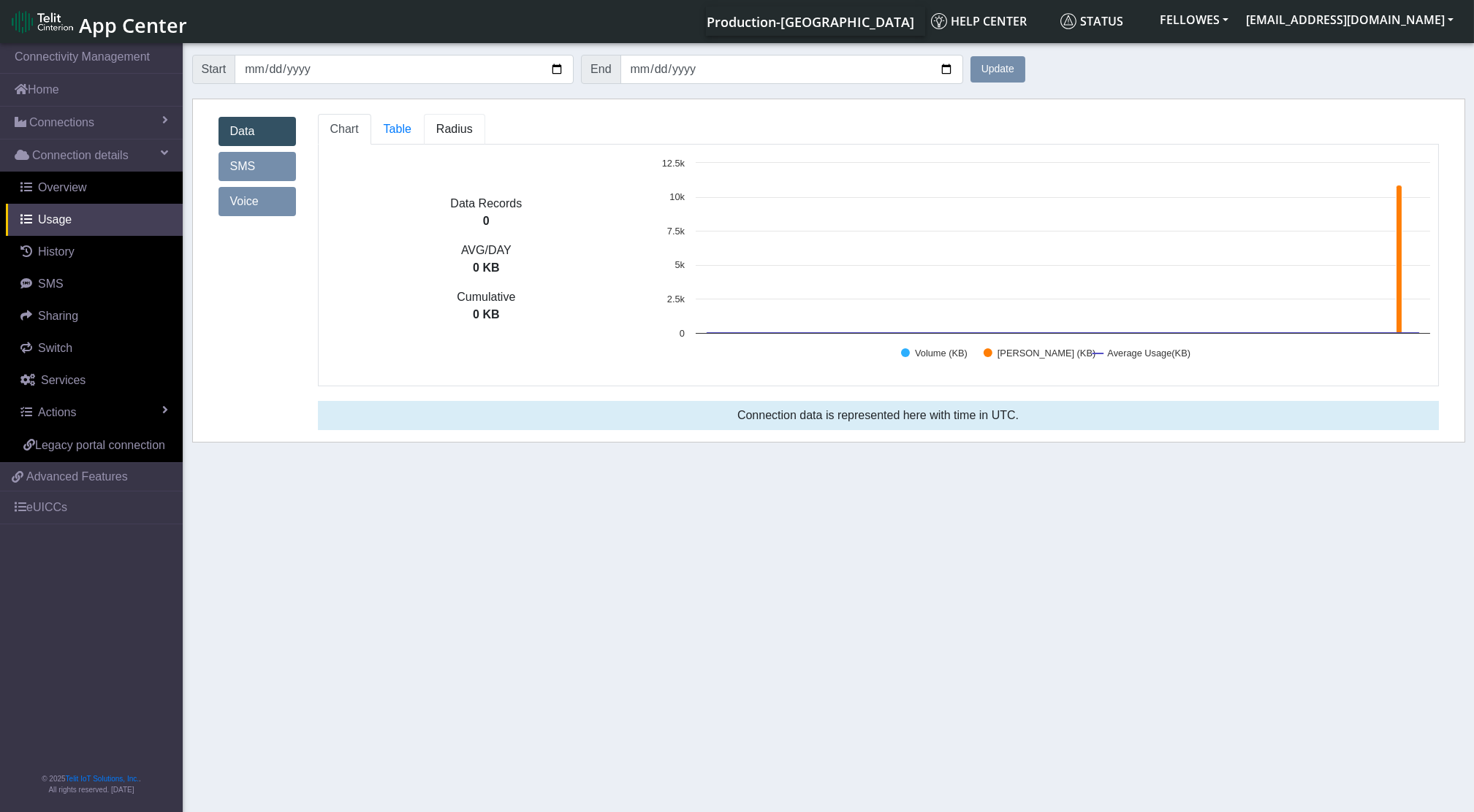
click at [411, 126] on span "Radius" at bounding box center [398, 129] width 28 height 12
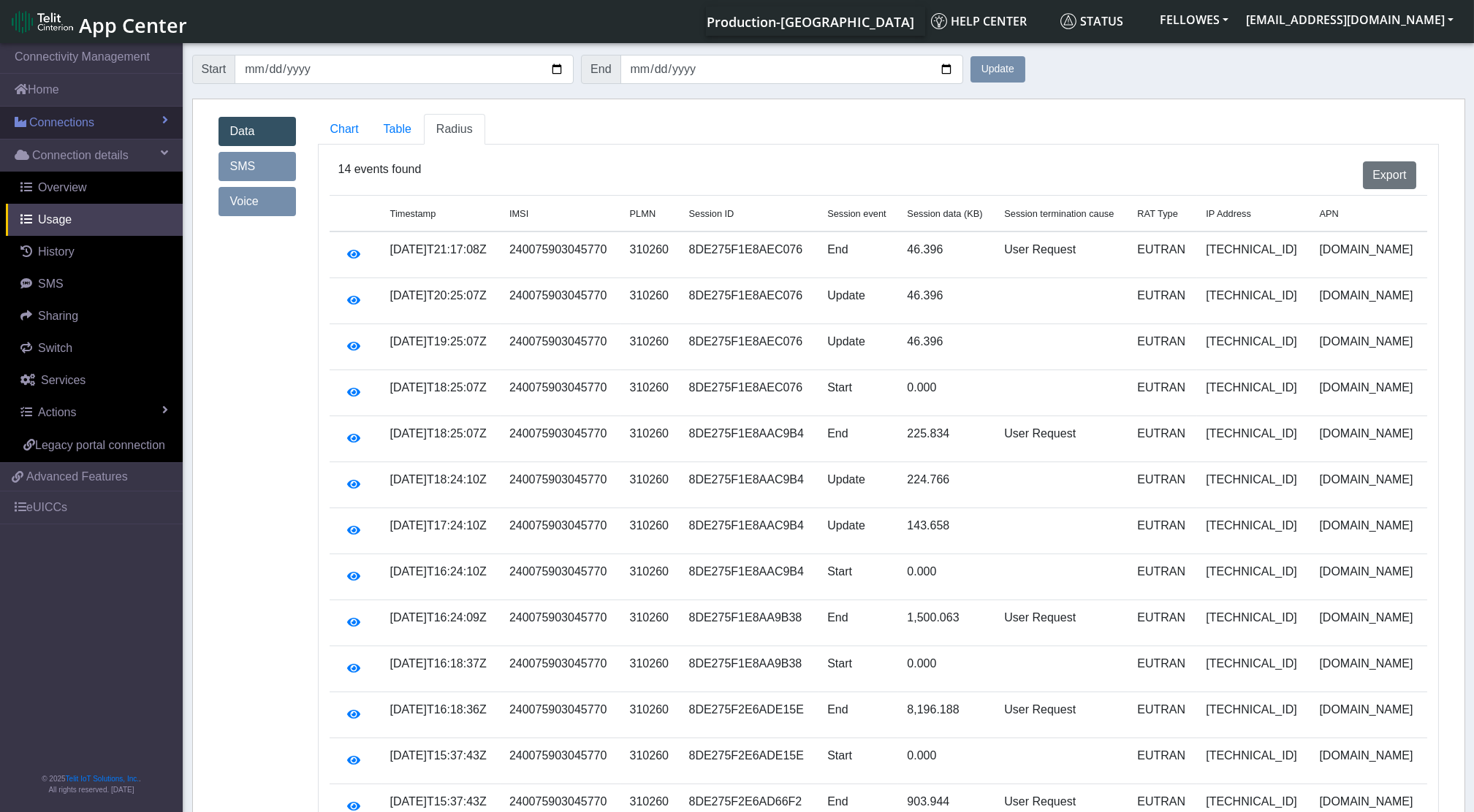
click at [65, 131] on span "Connections" at bounding box center [62, 122] width 65 height 18
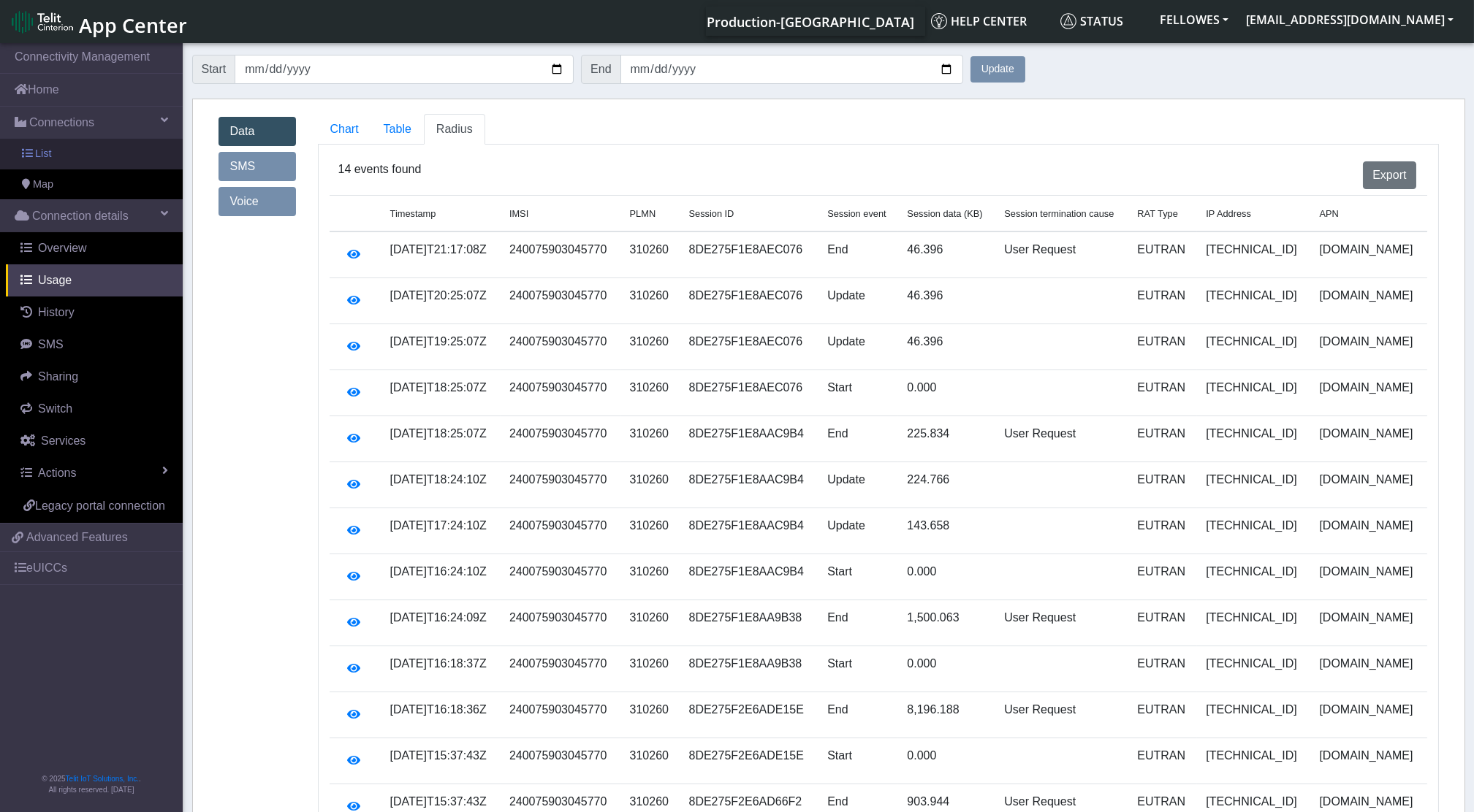
click at [89, 159] on link "List" at bounding box center [91, 154] width 183 height 31
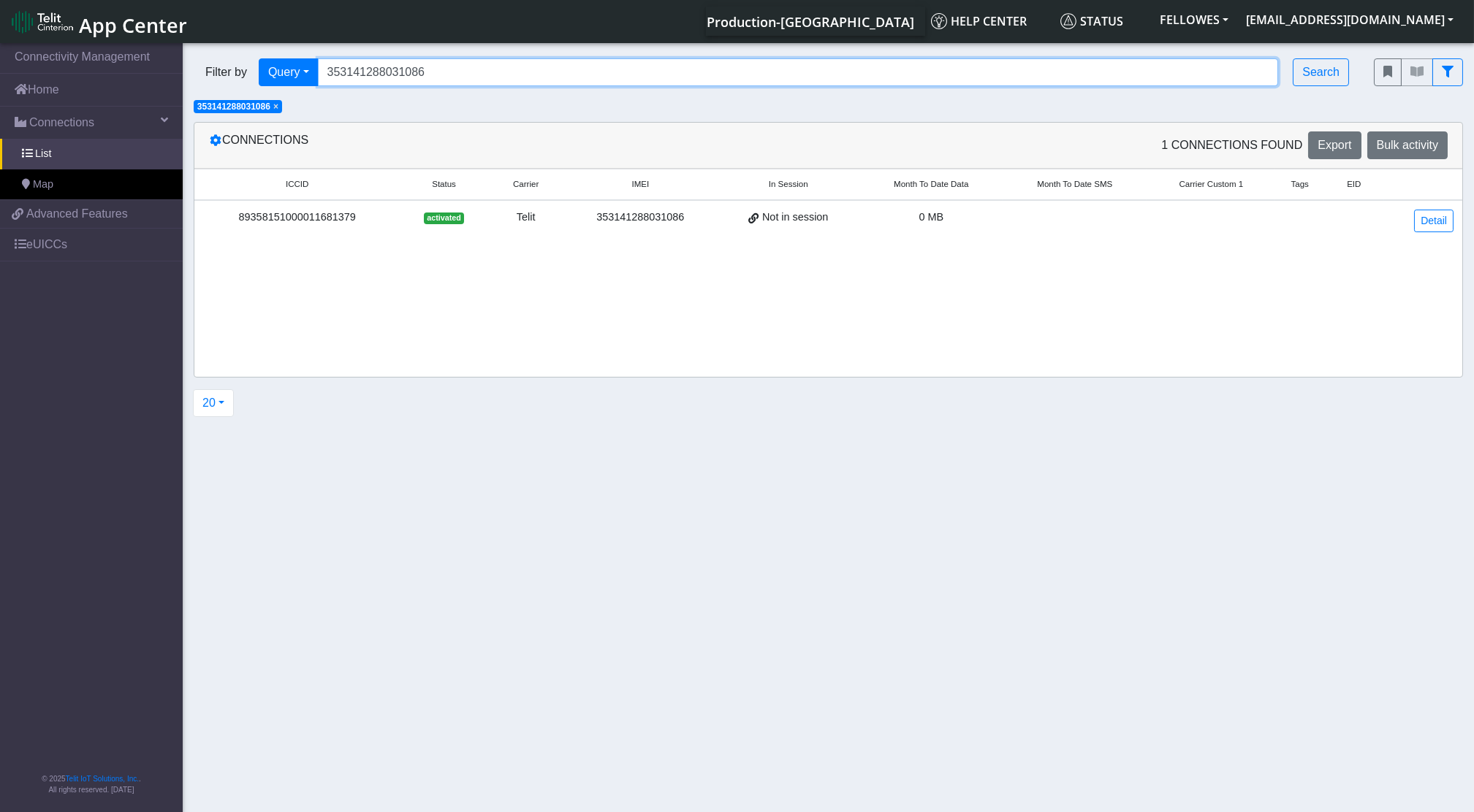
click at [542, 62] on input "353141288031086" at bounding box center [797, 72] width 961 height 28
click at [540, 64] on input "353141288031086" at bounding box center [797, 72] width 961 height 28
click at [540, 65] on input "353141288031086" at bounding box center [797, 72] width 961 height 28
paste input "04174"
type input "353141288004174"
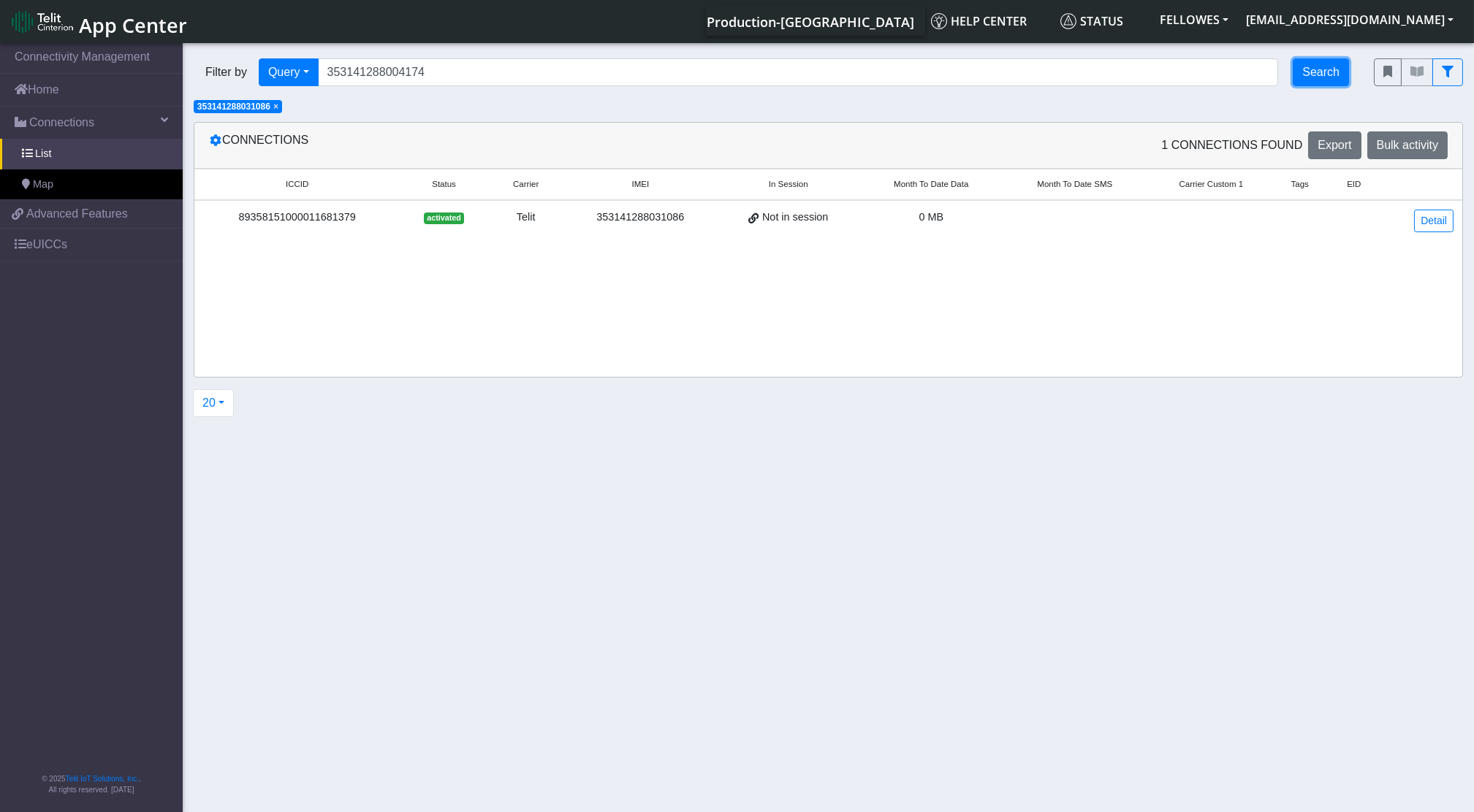
click at [1321, 67] on button "Search" at bounding box center [1320, 72] width 56 height 28
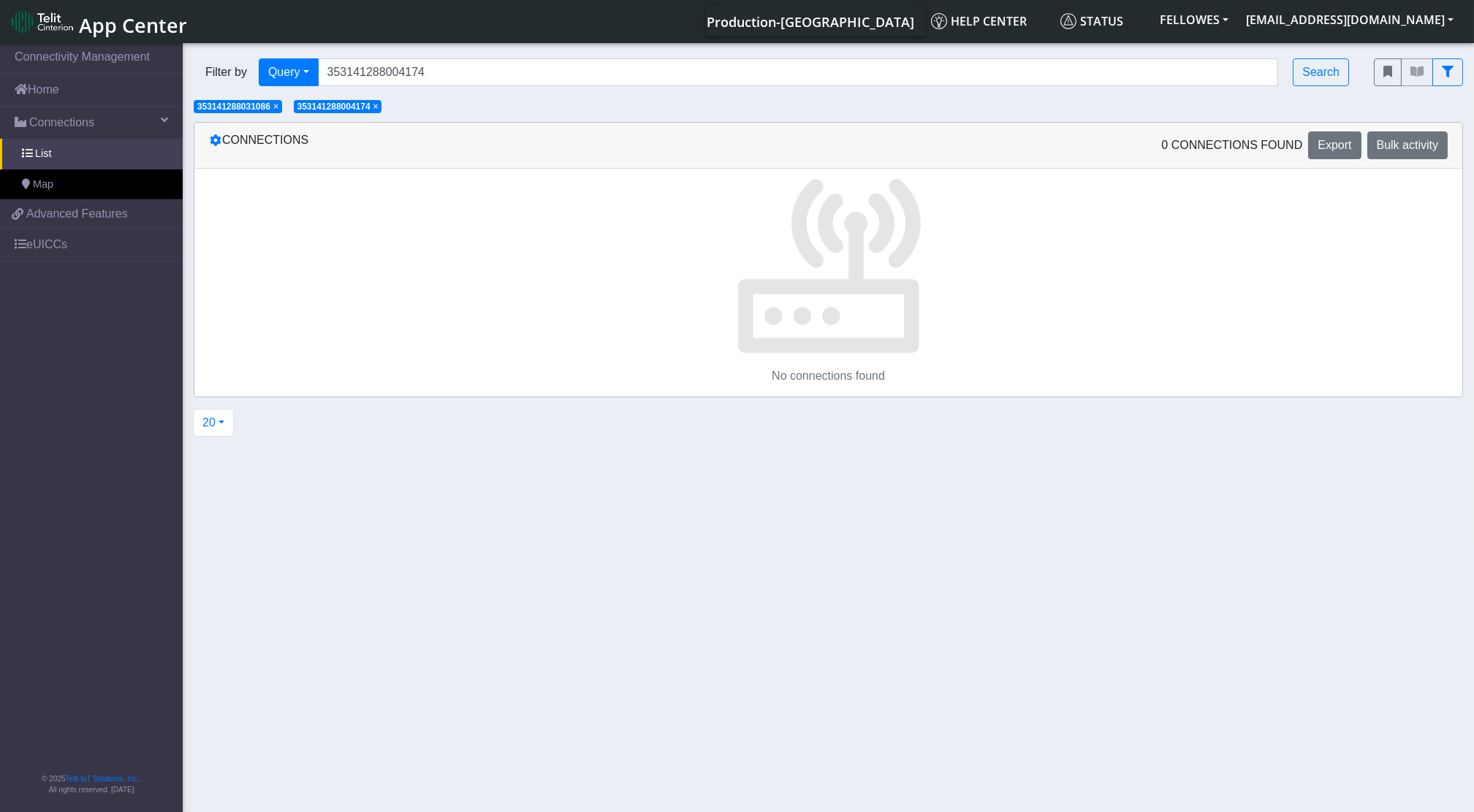
click at [278, 106] on span "×" at bounding box center [276, 106] width 5 height 10
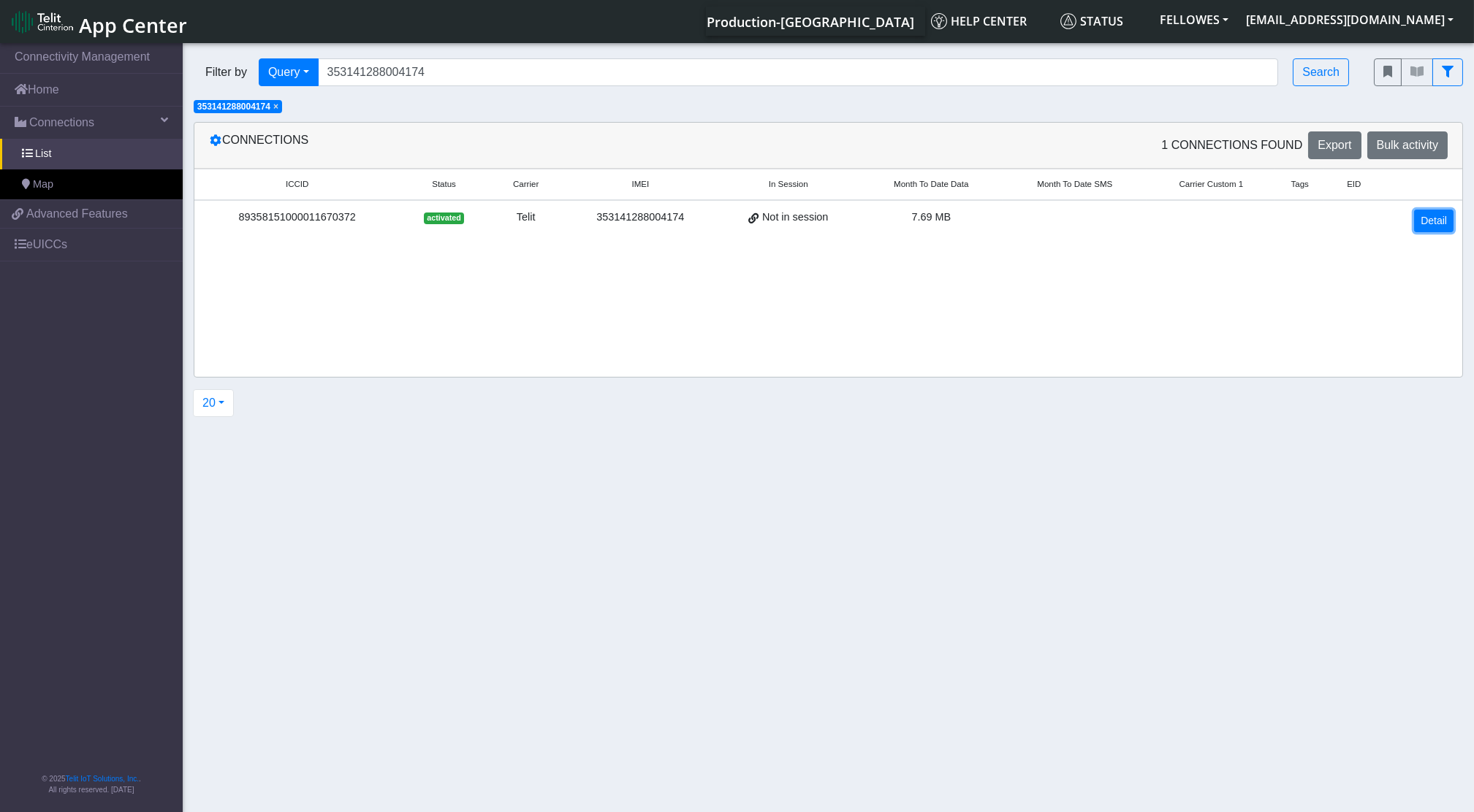
click at [1423, 211] on link "Detail" at bounding box center [1433, 220] width 39 height 22
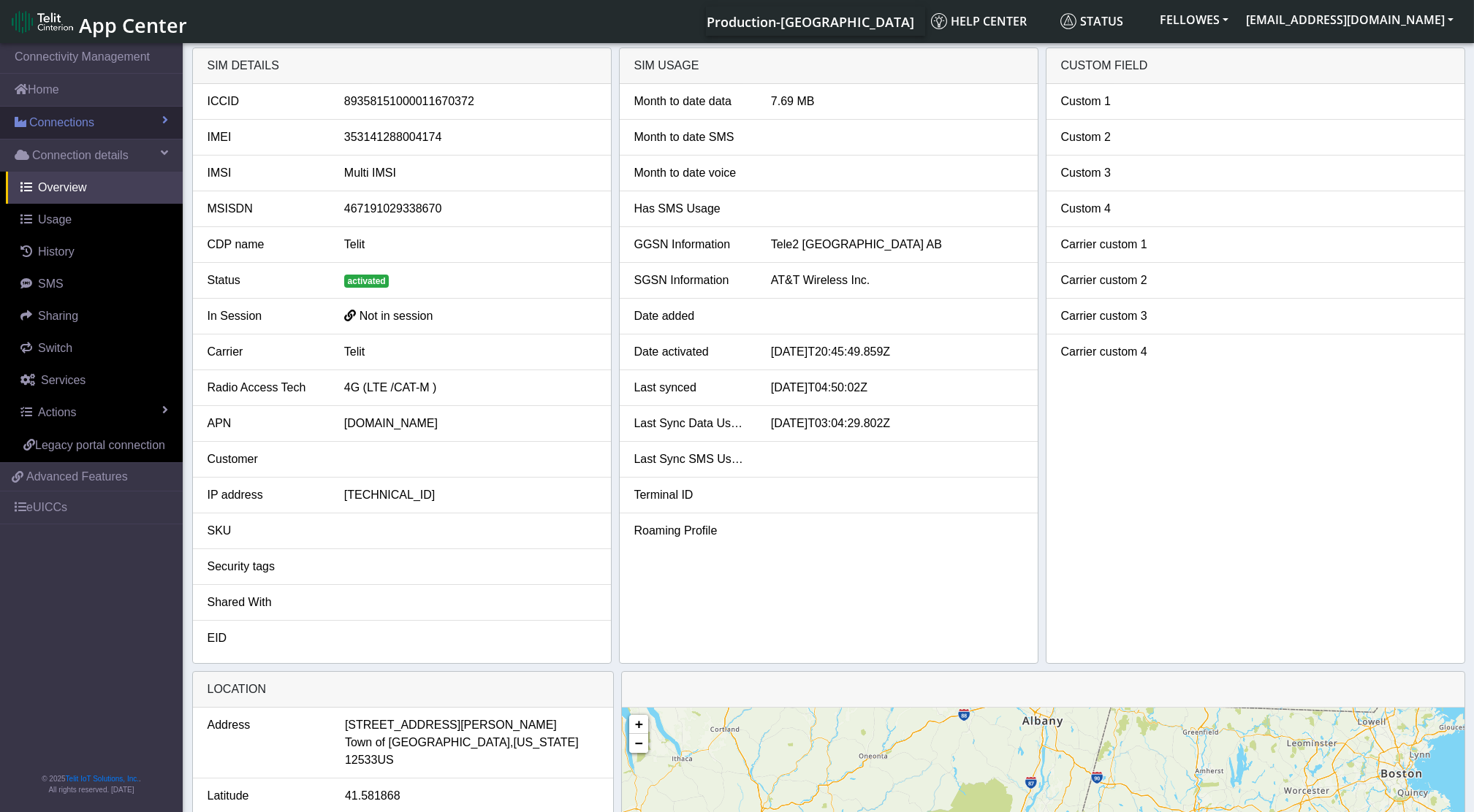
click at [59, 120] on span "Connections" at bounding box center [62, 122] width 65 height 18
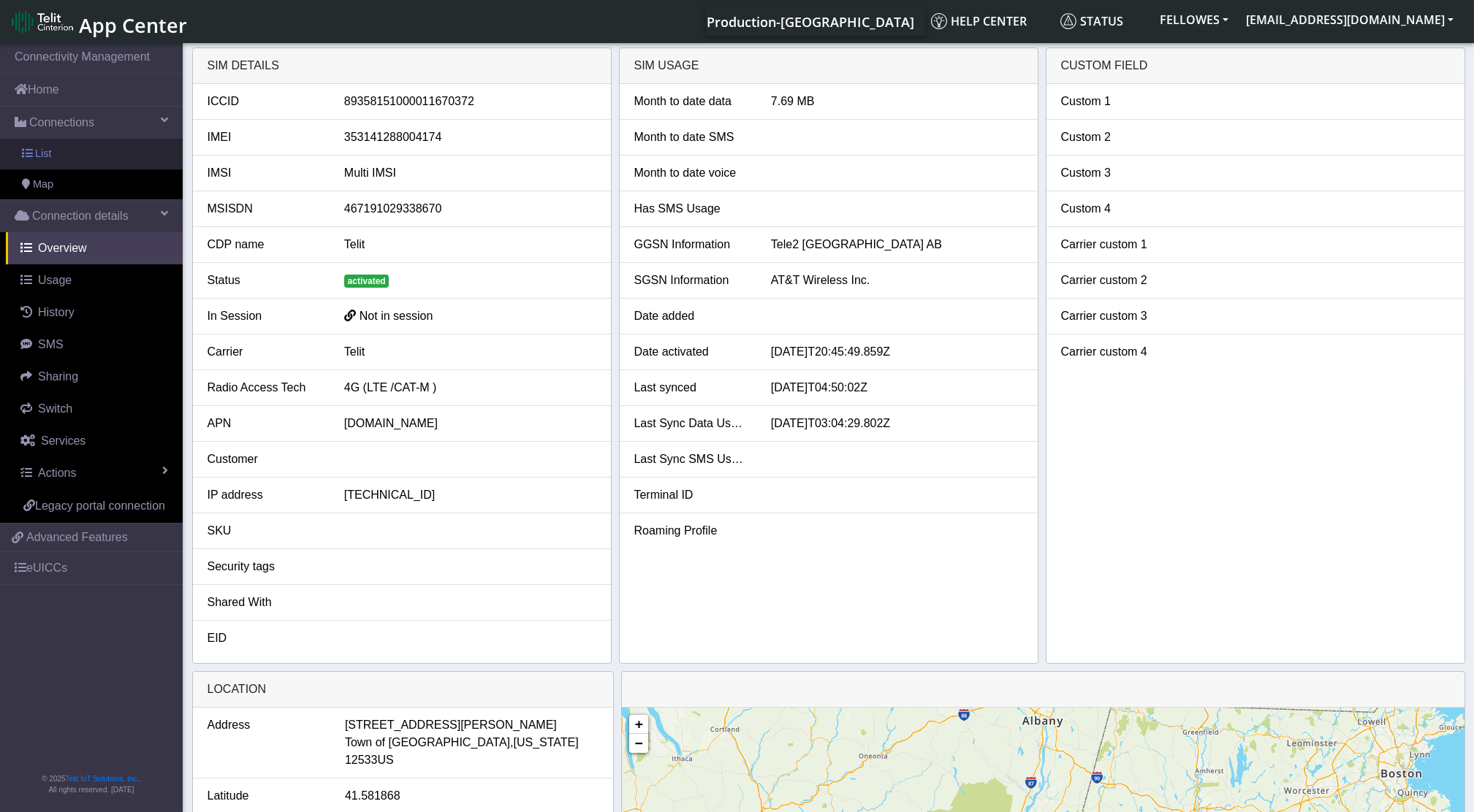
click at [73, 154] on link "List" at bounding box center [91, 154] width 183 height 31
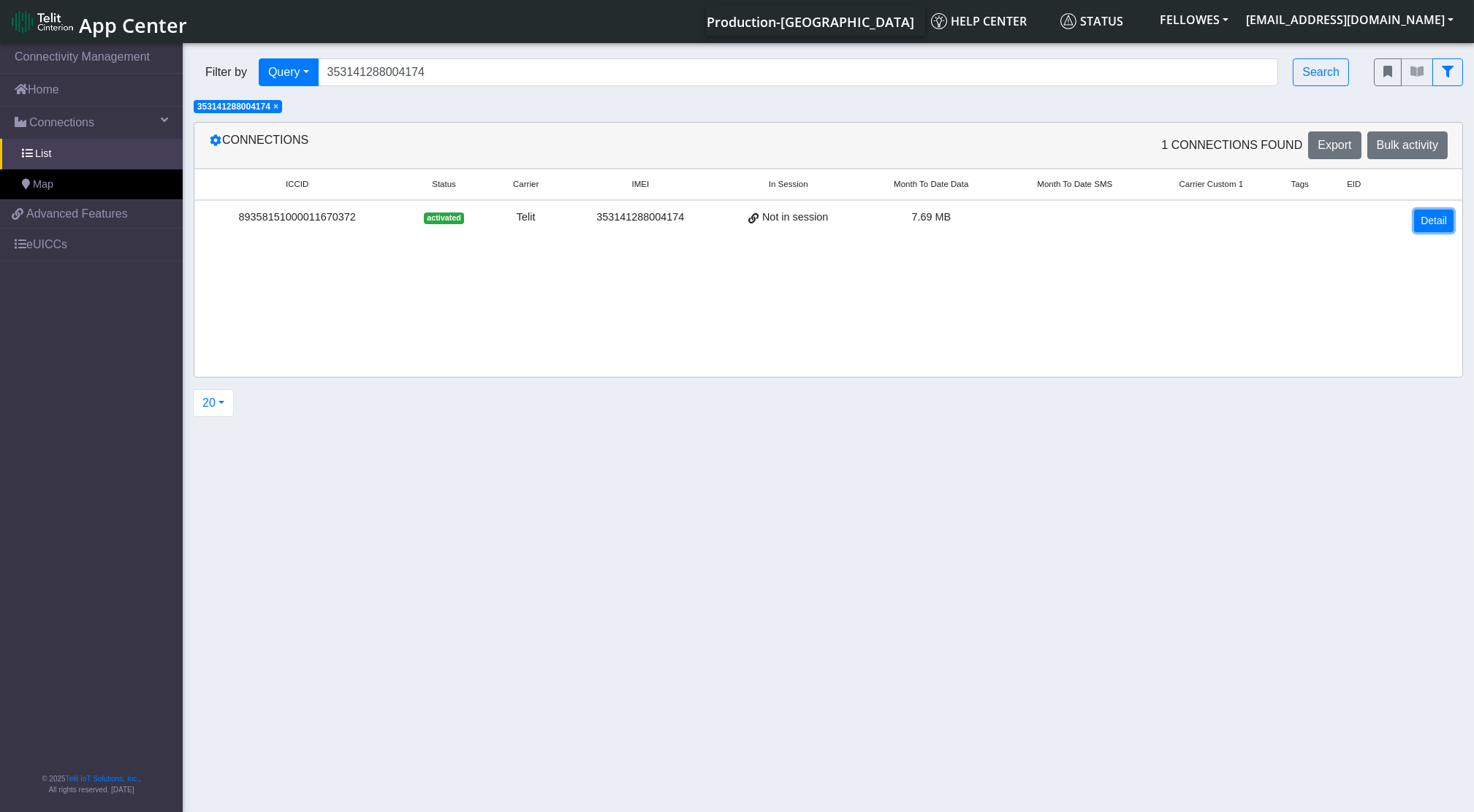
click at [1438, 218] on link "Detail" at bounding box center [1433, 220] width 39 height 22
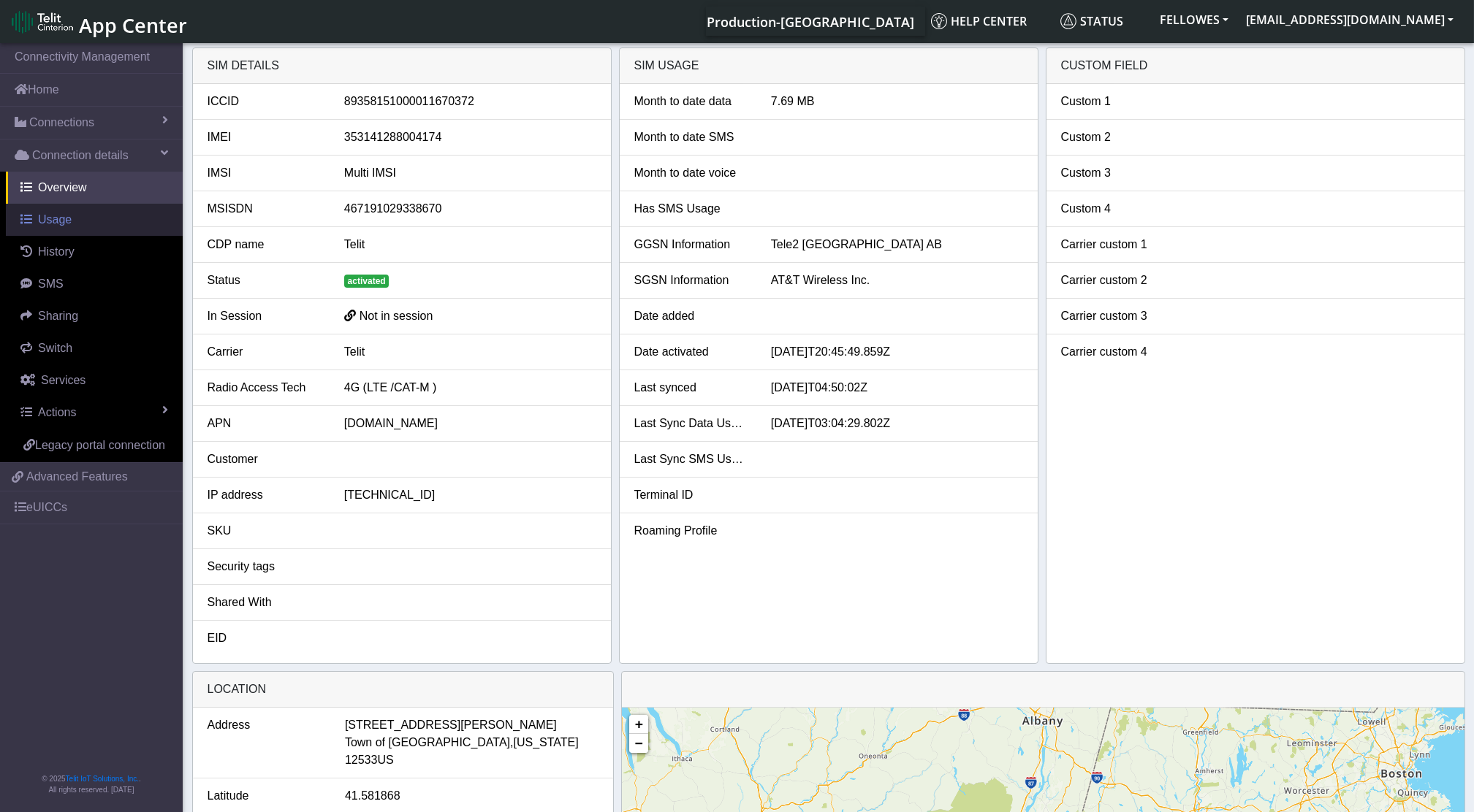
click at [63, 224] on span "Usage" at bounding box center [55, 220] width 34 height 12
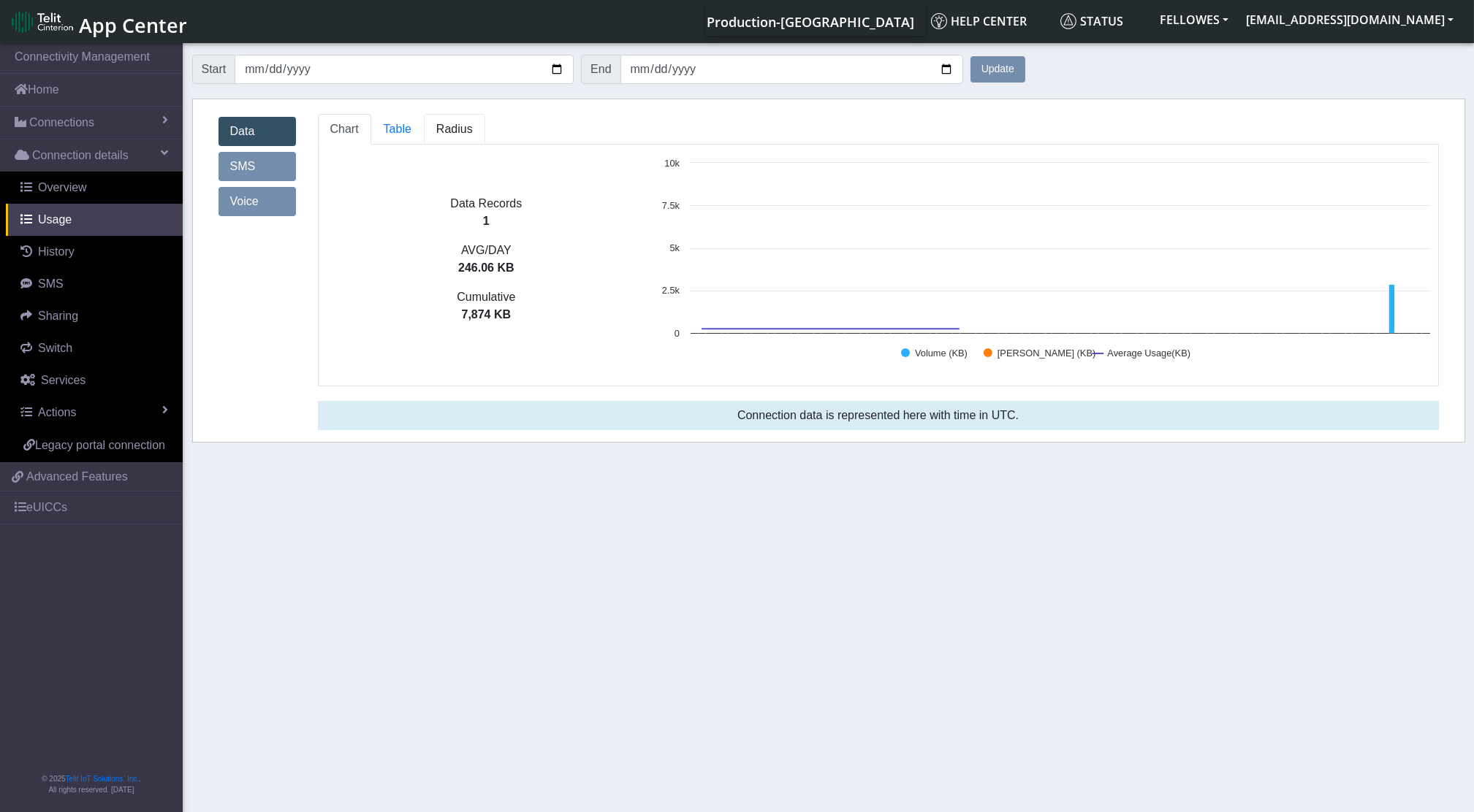
click at [411, 126] on span "Radius" at bounding box center [398, 129] width 28 height 12
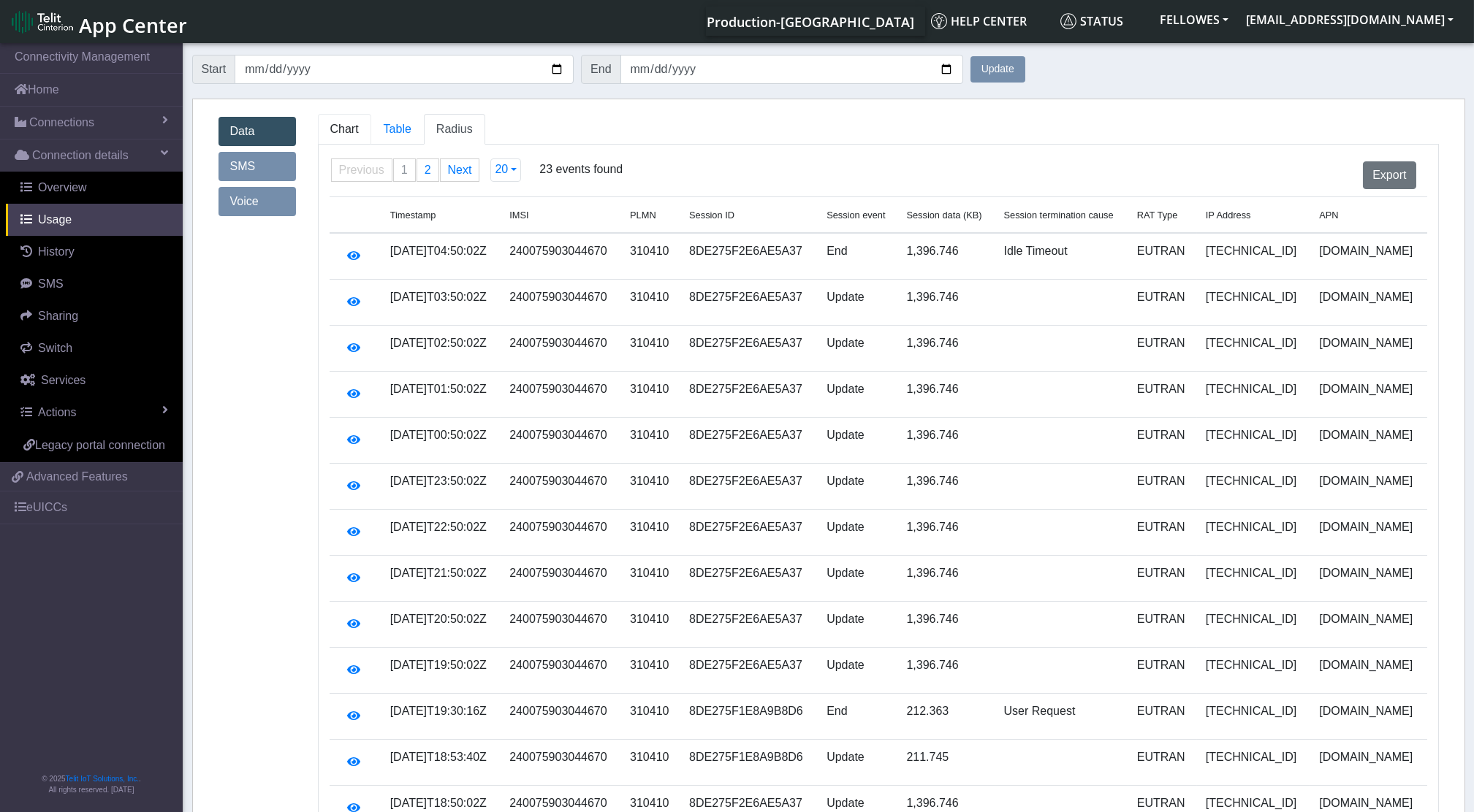
click at [341, 135] on span "Chart" at bounding box center [344, 129] width 29 height 12
